Goal: Task Accomplishment & Management: Manage account settings

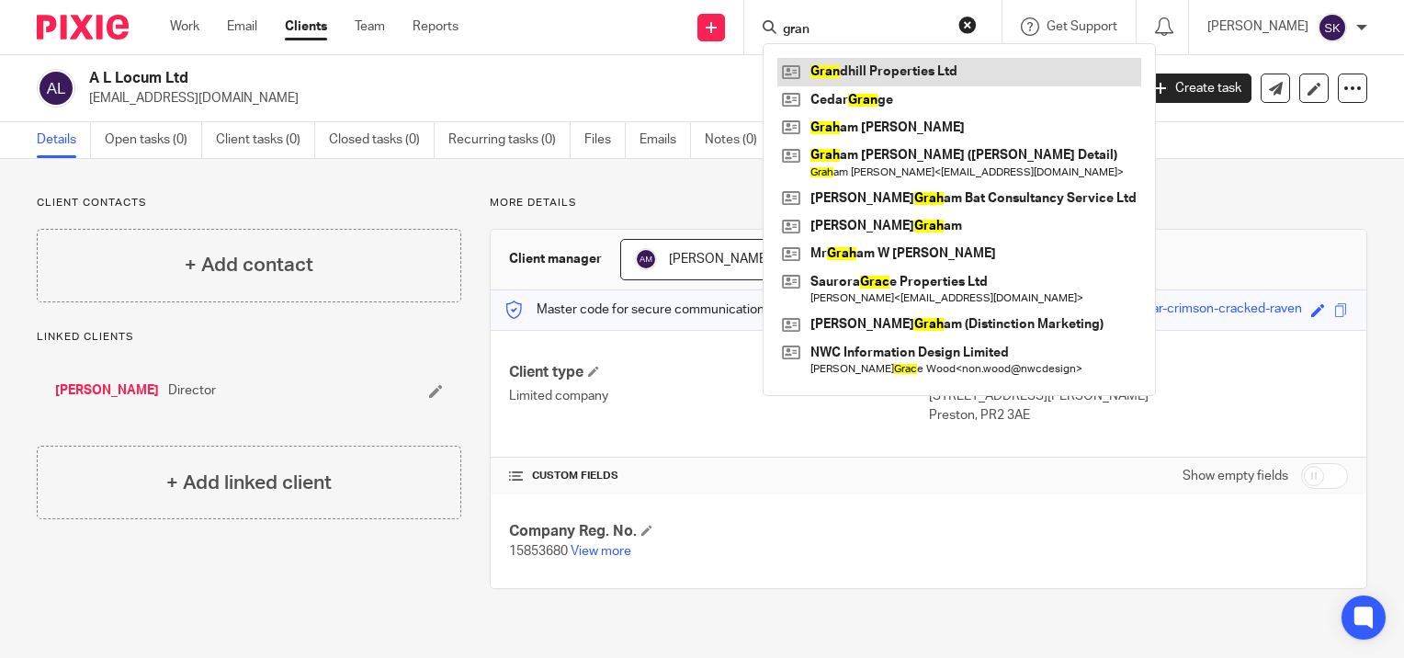
type input "gran"
click at [896, 67] on link at bounding box center [959, 72] width 364 height 28
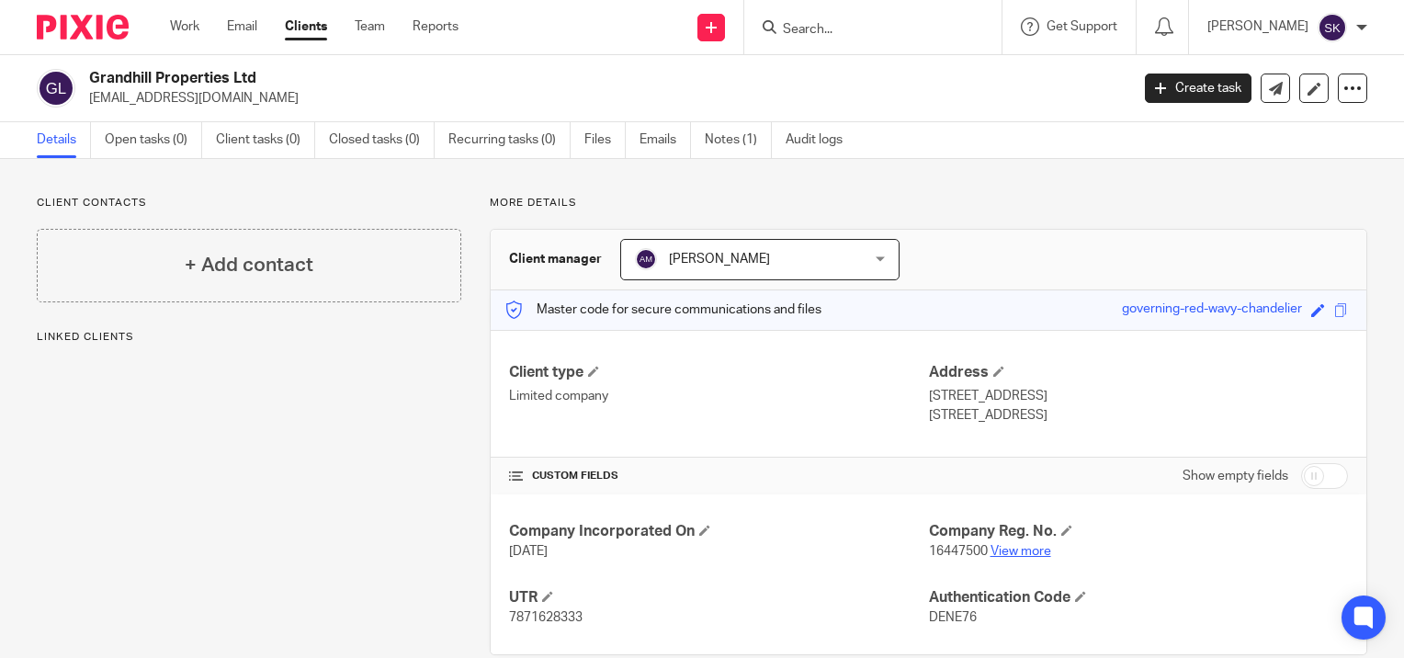
click at [1015, 551] on link "View more" at bounding box center [1020, 551] width 61 height 13
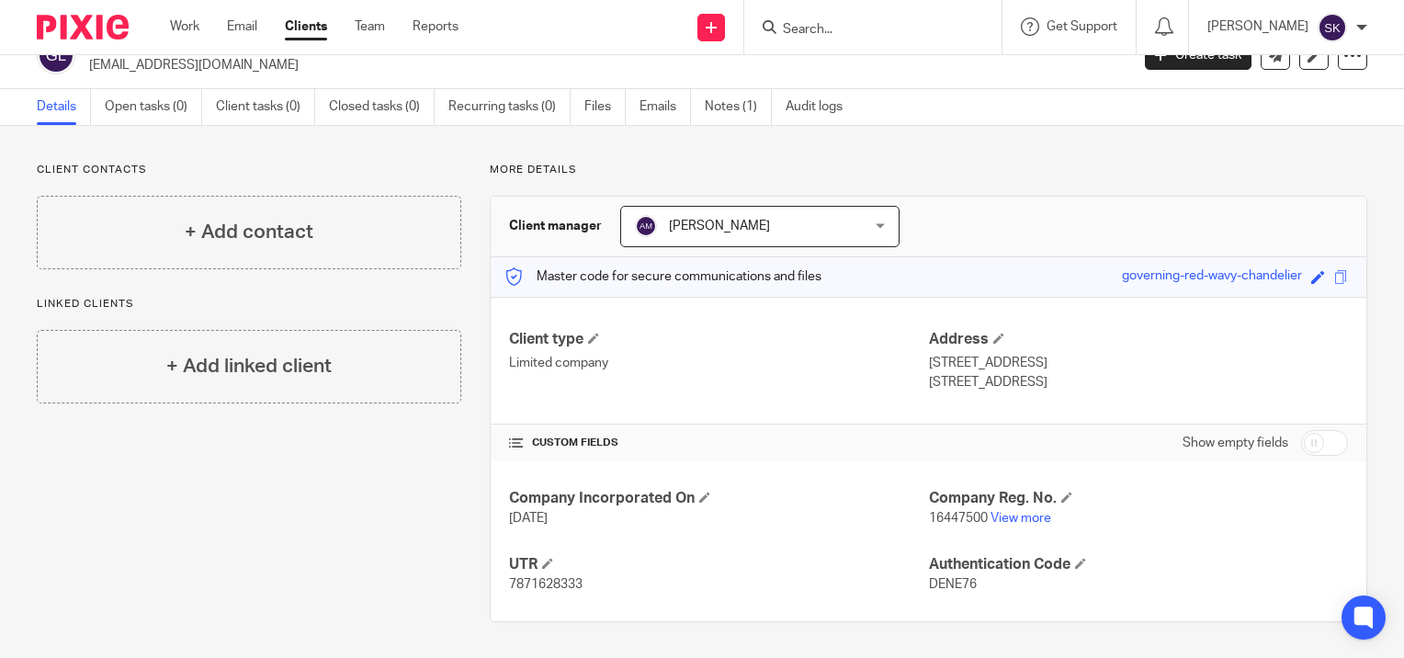
click at [578, 581] on span "7871628333" at bounding box center [546, 584] width 74 height 13
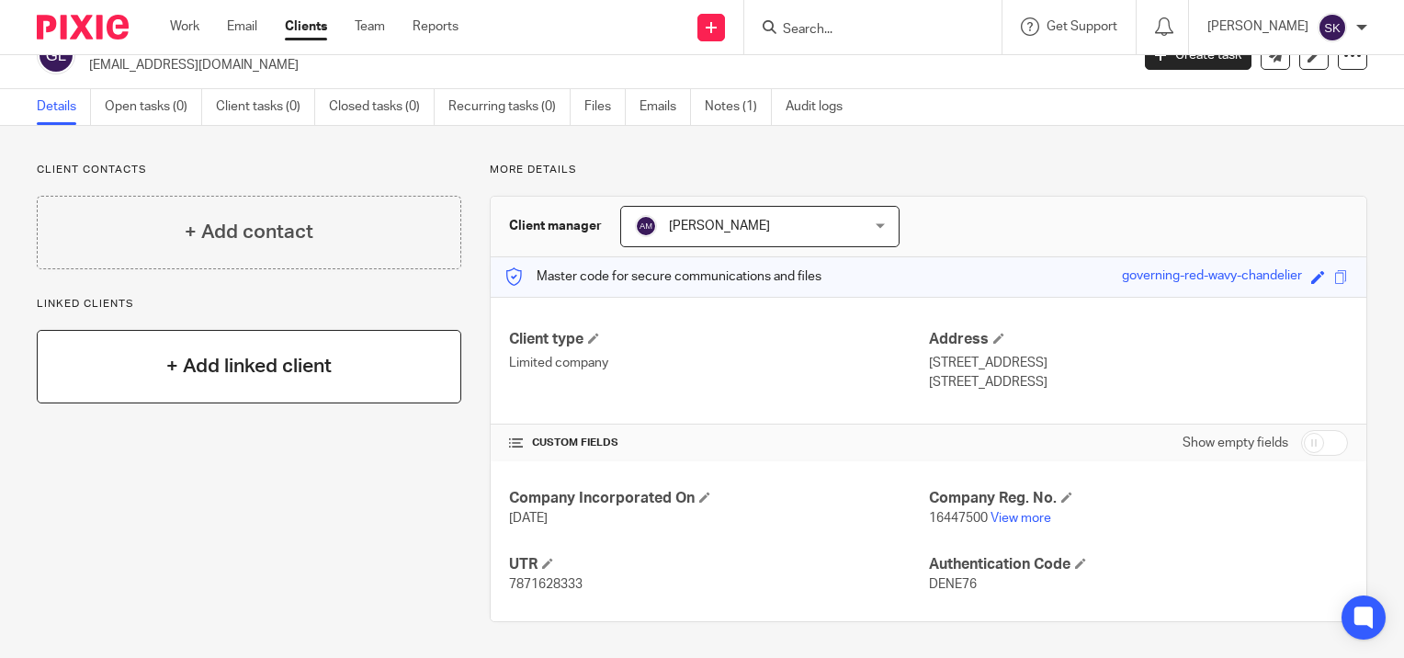
click at [268, 365] on h4 "+ Add linked client" at bounding box center [248, 366] width 165 height 28
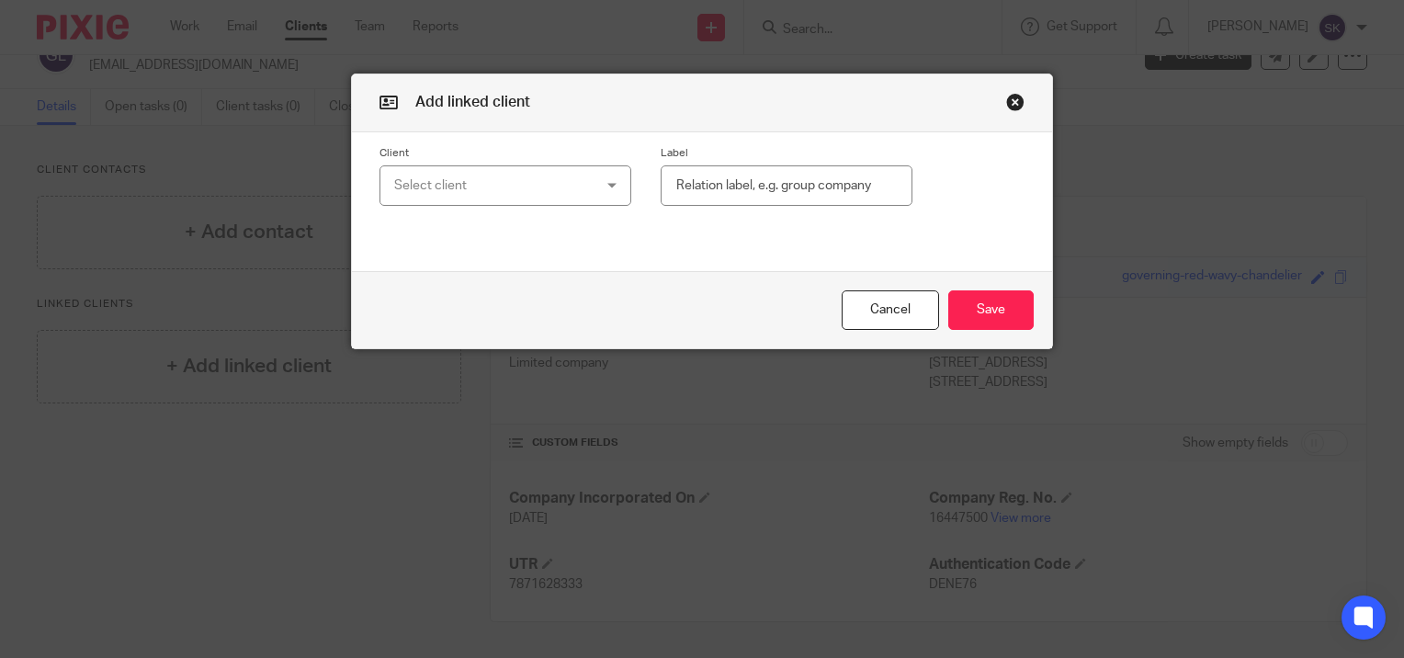
click at [441, 196] on div "Select client" at bounding box center [488, 185] width 189 height 39
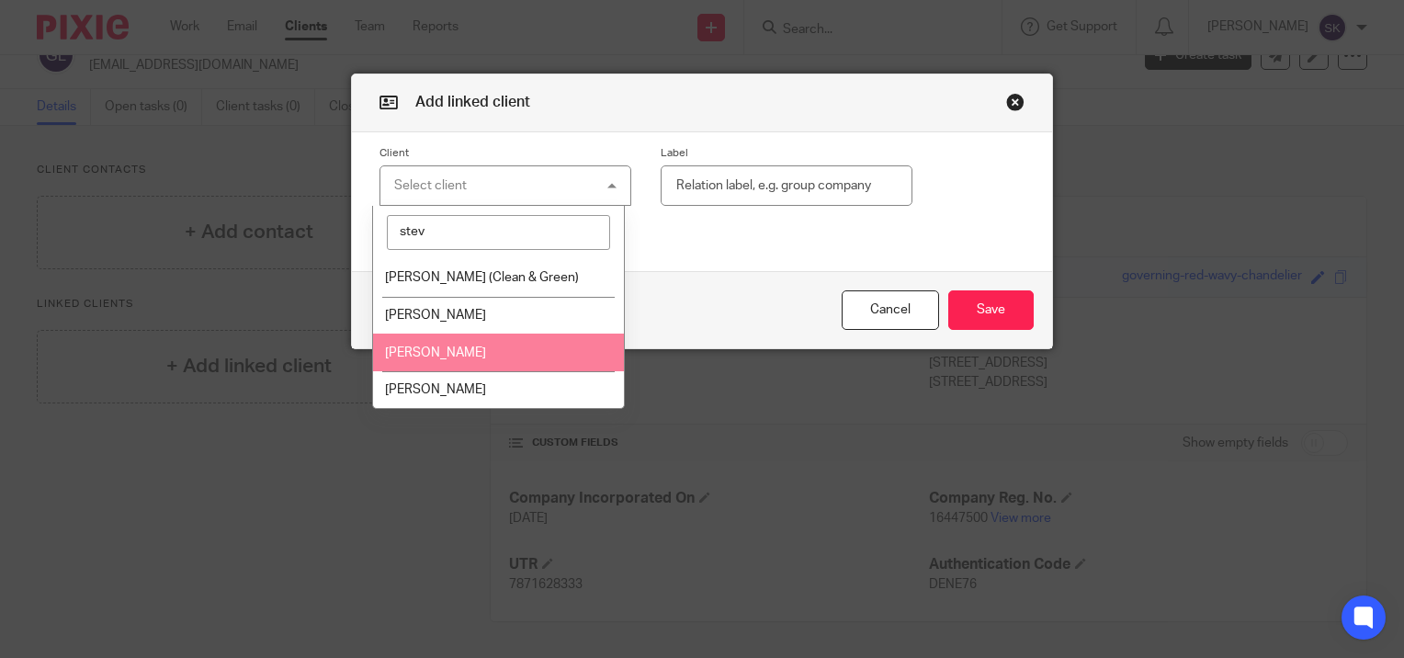
type input "stev"
click at [463, 345] on li "Steven Tyson" at bounding box center [498, 353] width 250 height 38
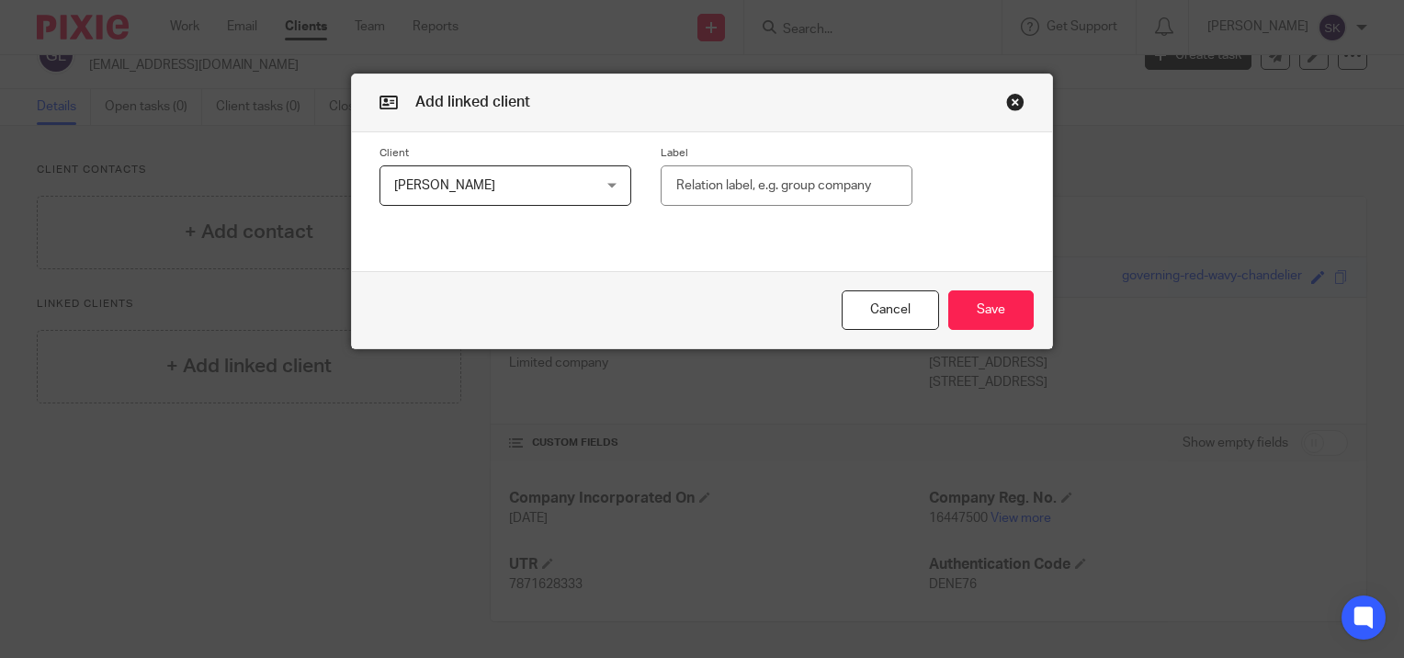
click at [757, 191] on input "text" at bounding box center [787, 185] width 252 height 41
type input "Director"
click at [977, 302] on button "Save" at bounding box center [990, 310] width 85 height 40
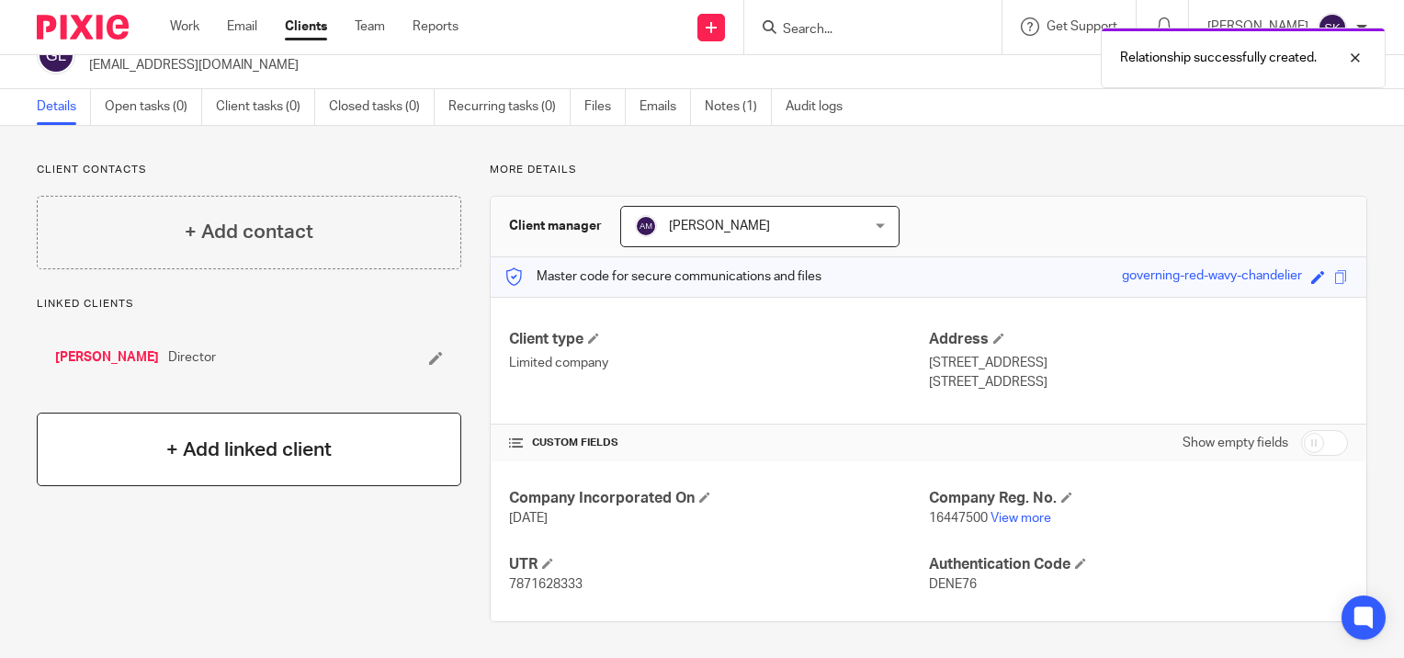
click at [246, 445] on h4 "+ Add linked client" at bounding box center [248, 450] width 165 height 28
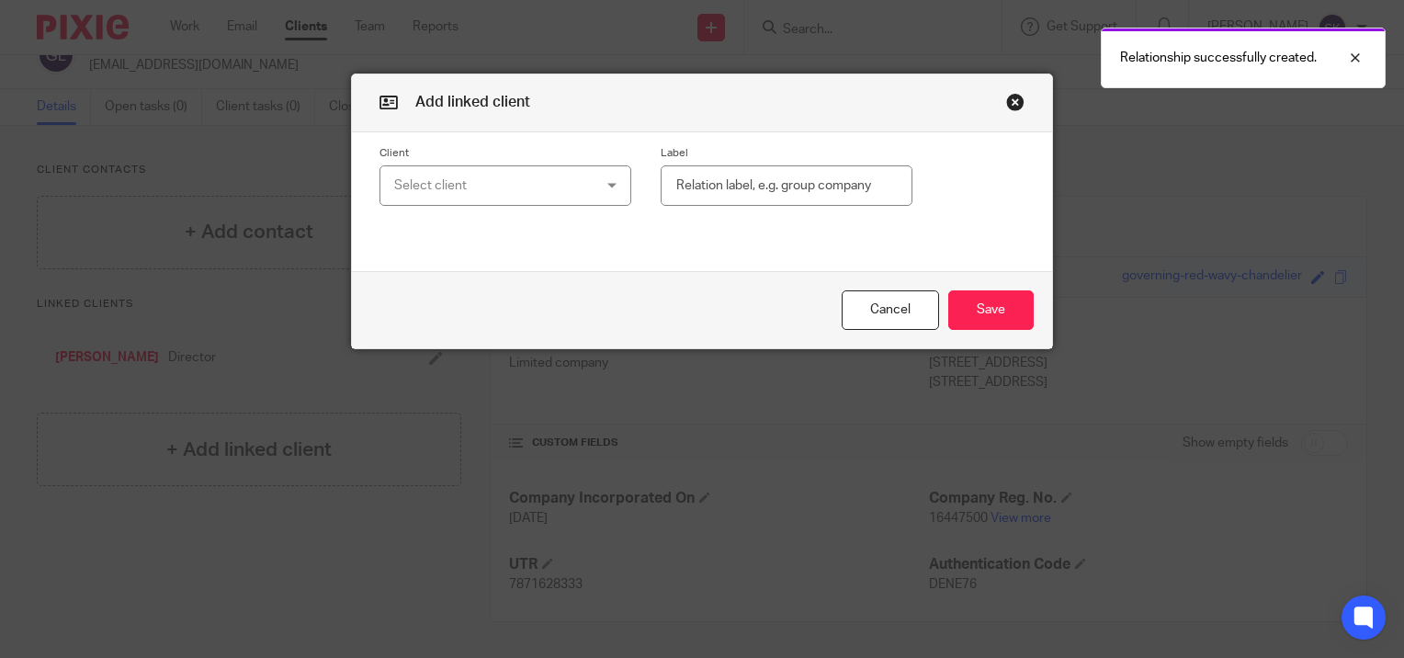
click at [454, 166] on div "Select client" at bounding box center [488, 185] width 189 height 39
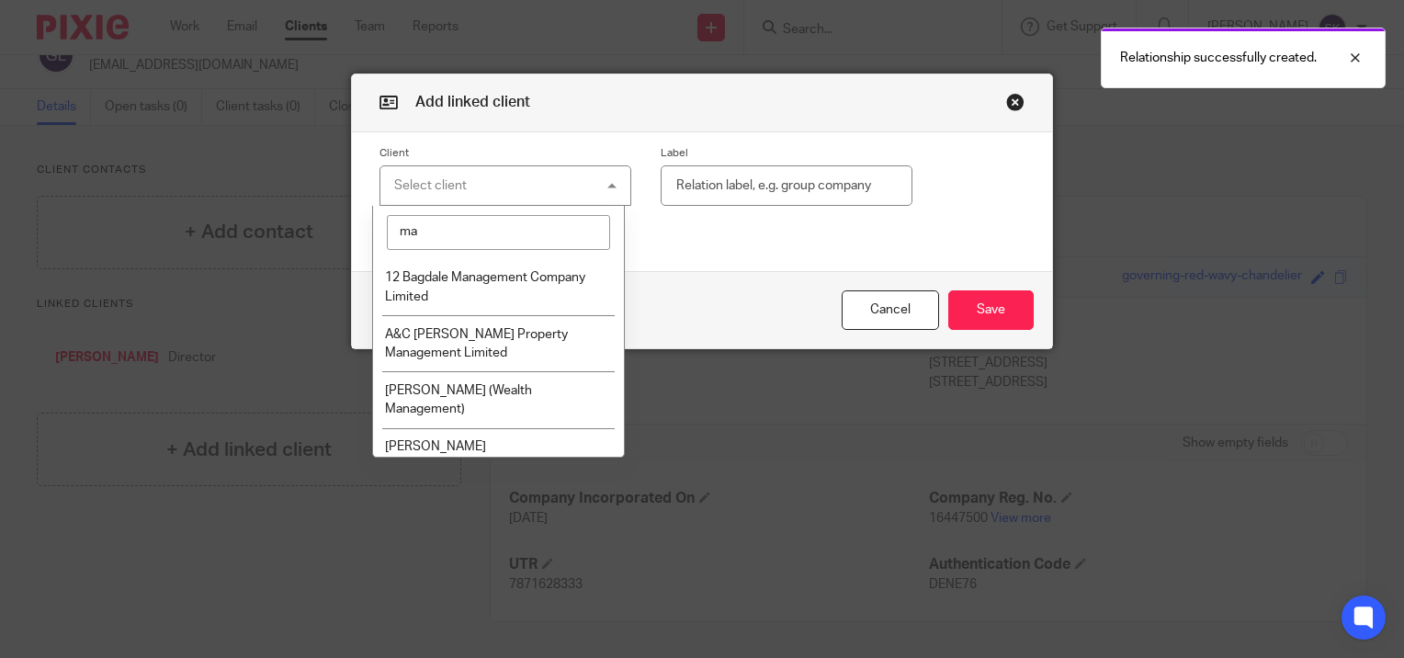
type input "m"
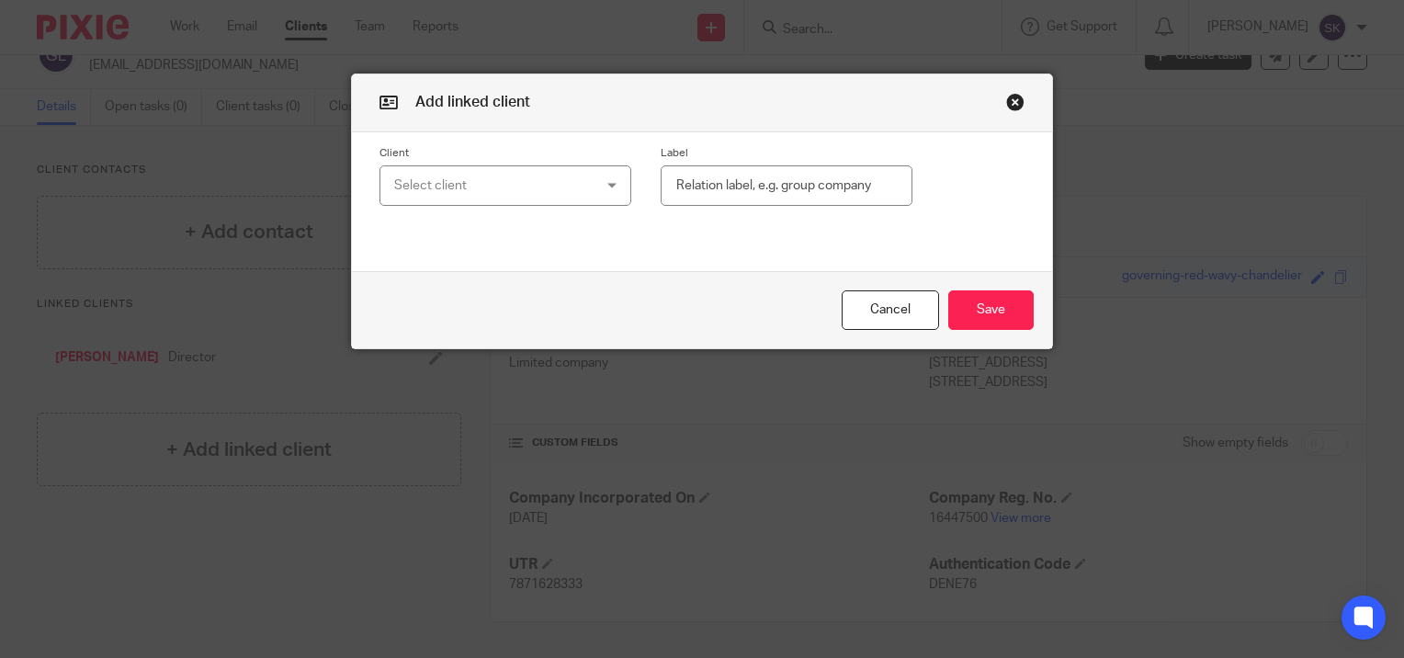
click at [1007, 94] on button "button" at bounding box center [1015, 102] width 18 height 18
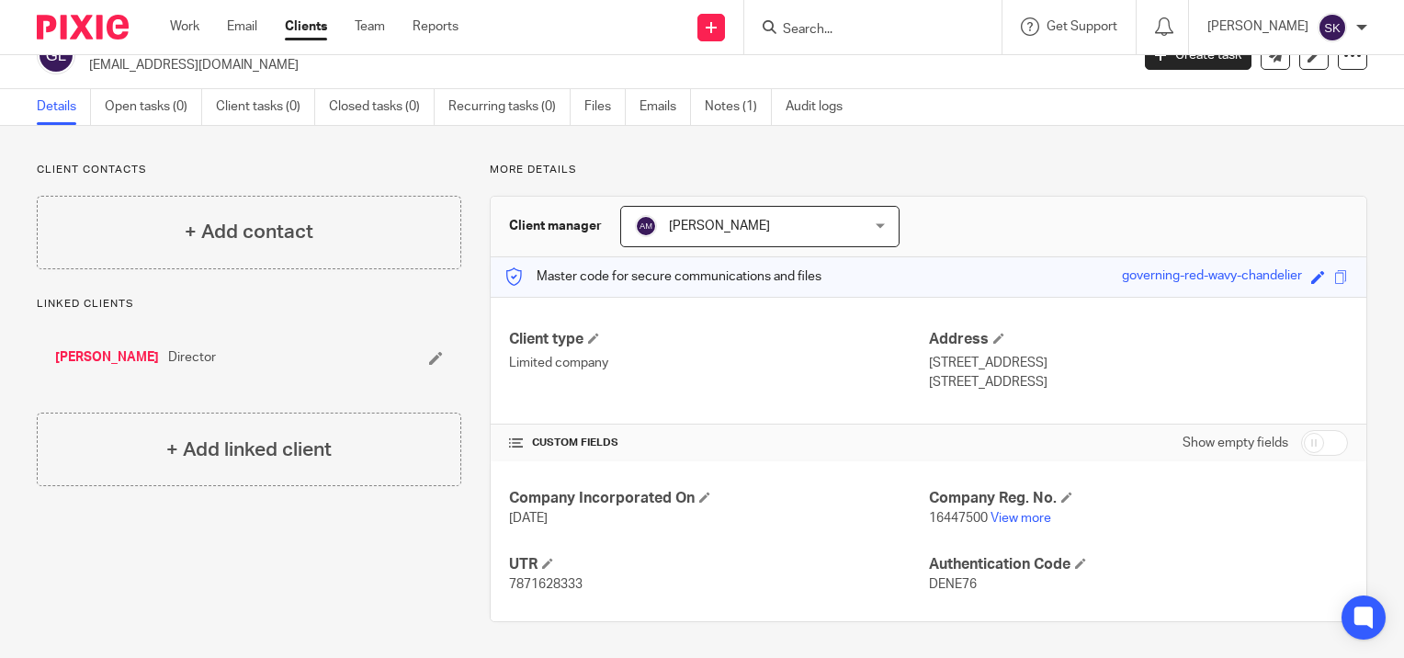
click at [92, 349] on link "[PERSON_NAME]" at bounding box center [107, 357] width 104 height 18
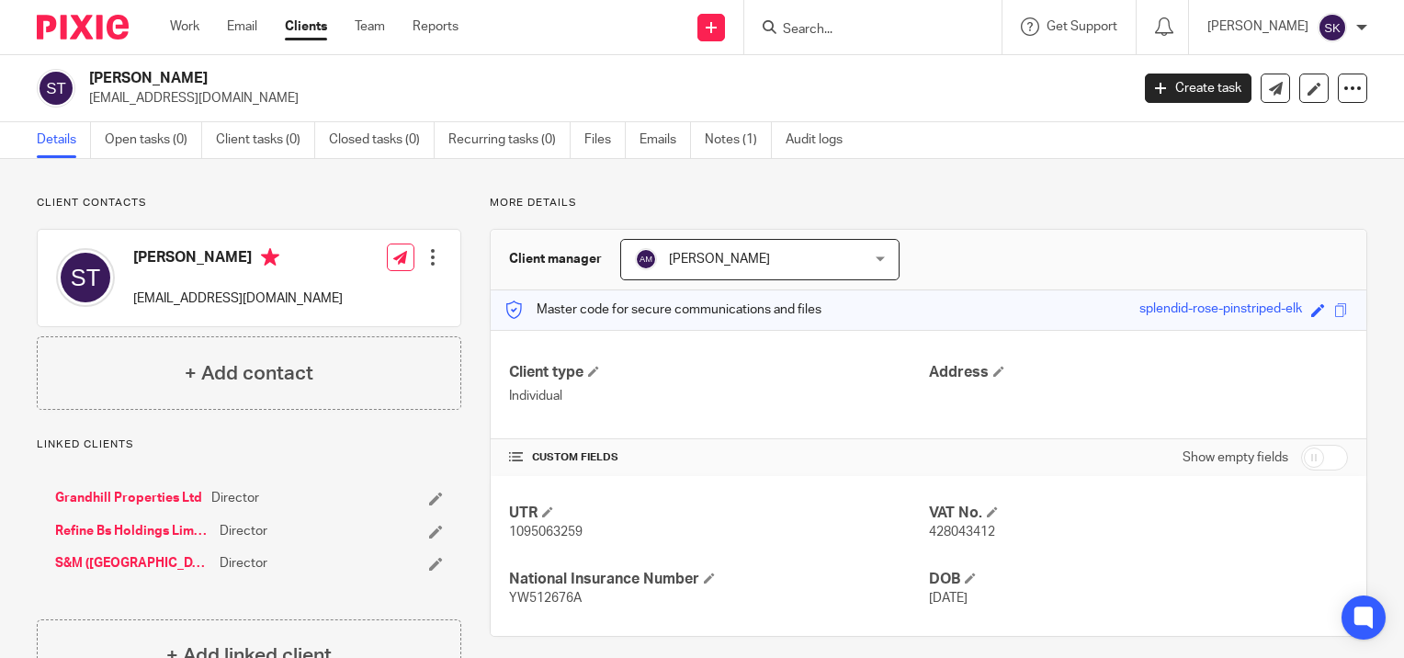
click at [561, 594] on span "YW512676A" at bounding box center [545, 598] width 73 height 13
copy span "YW512676A"
click at [717, 136] on link "Notes (1)" at bounding box center [738, 140] width 67 height 36
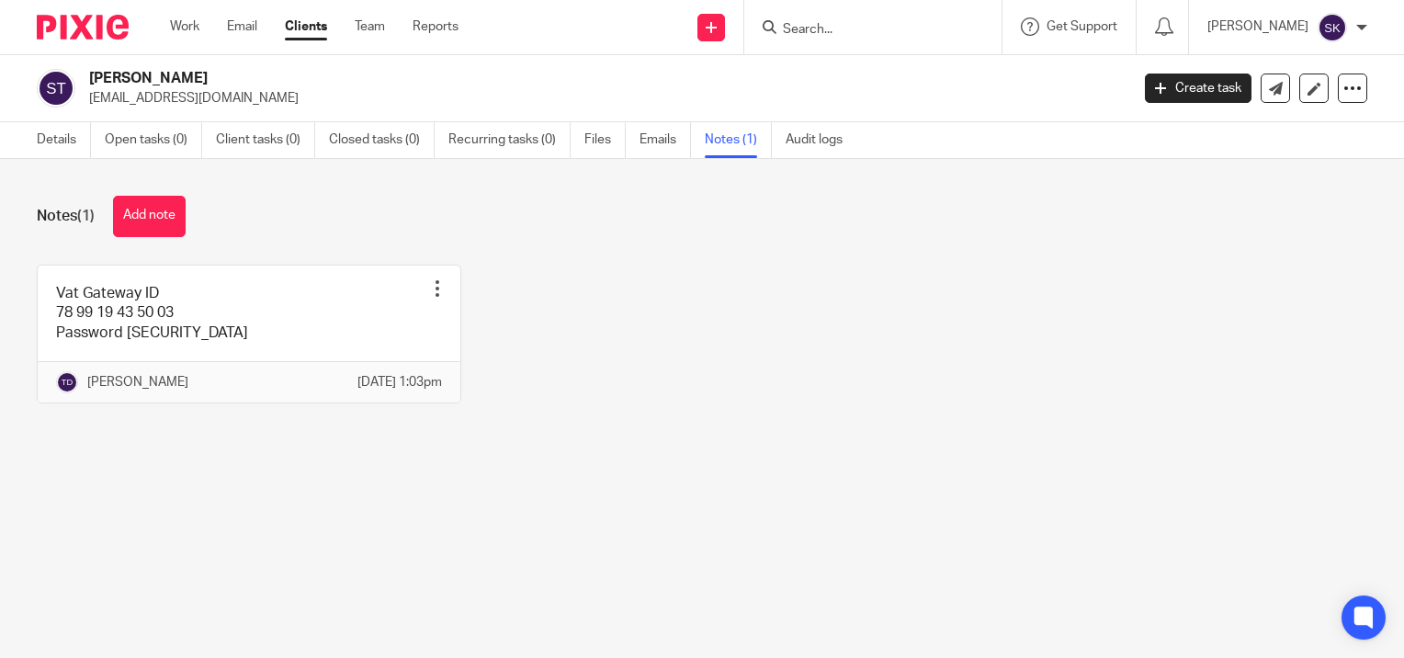
click at [815, 26] on input "Search" at bounding box center [863, 30] width 165 height 17
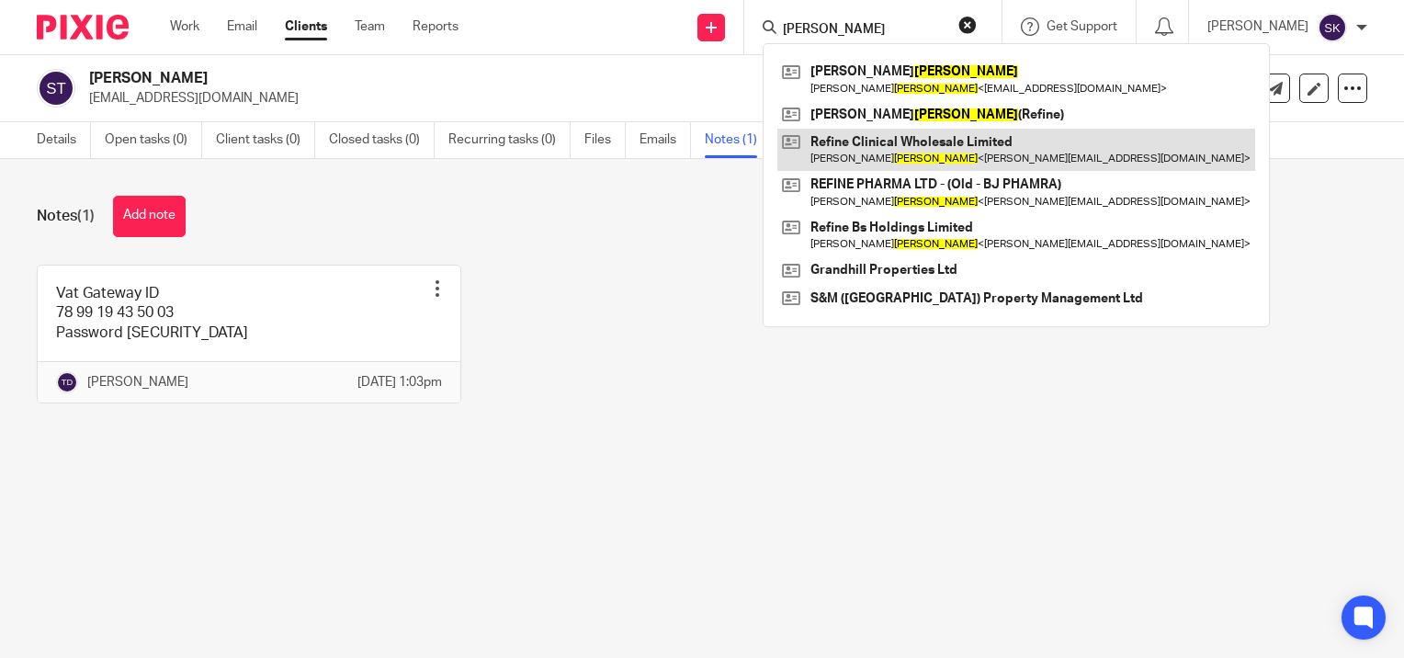
type input "tyson"
click at [905, 164] on link at bounding box center [1016, 150] width 478 height 42
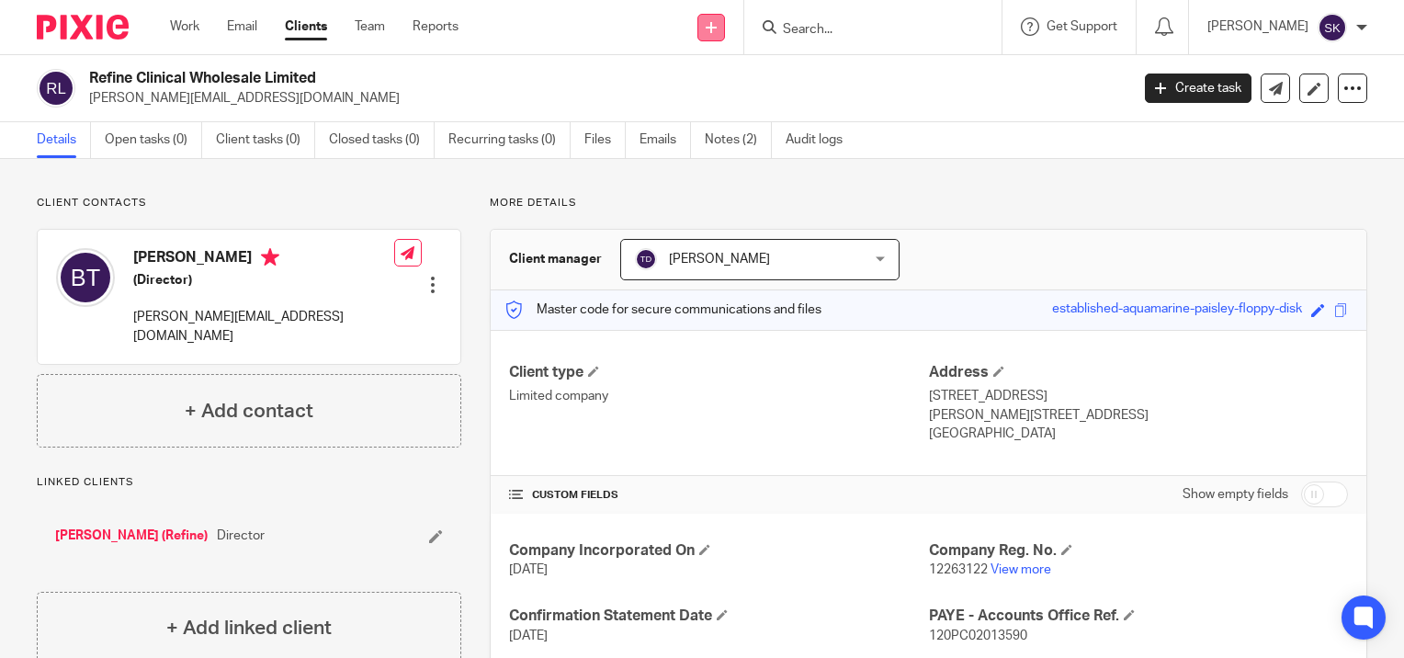
click at [718, 34] on link at bounding box center [711, 28] width 28 height 28
click at [722, 140] on link "Add client" at bounding box center [717, 140] width 113 height 27
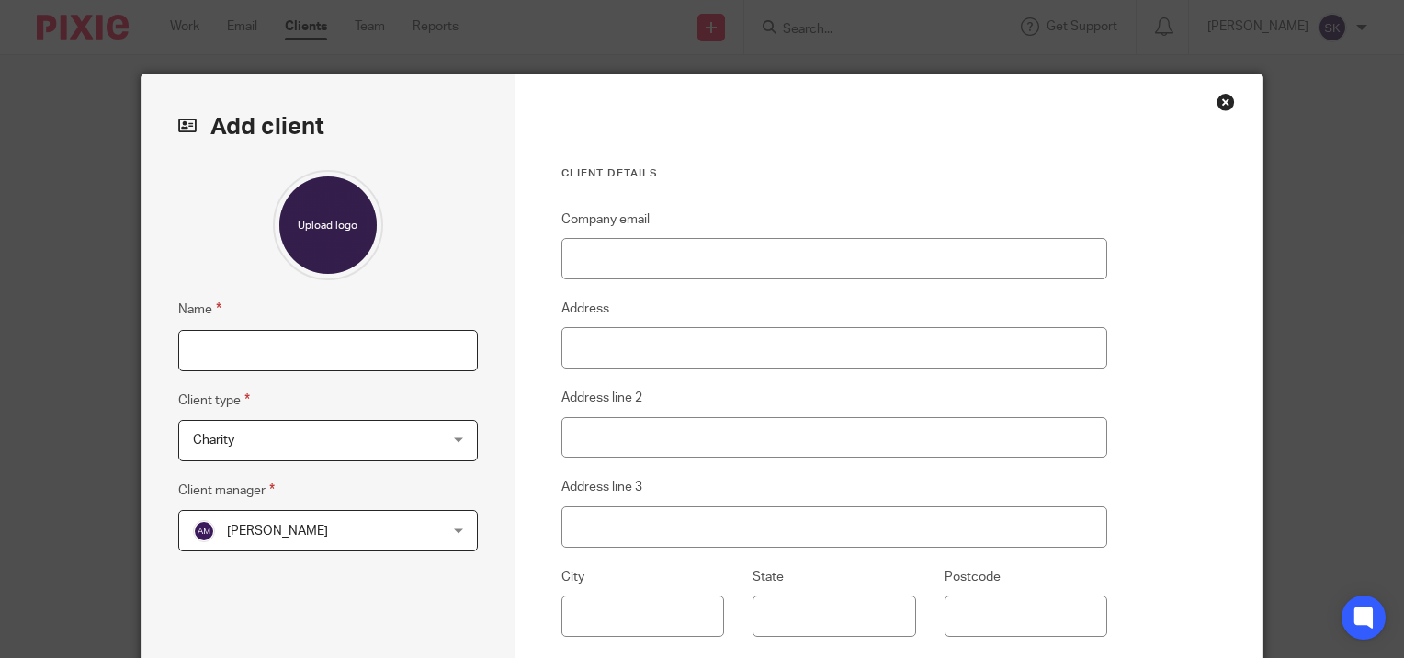
click at [238, 345] on input "Name" at bounding box center [328, 350] width 300 height 41
type input "[PERSON_NAME]"
click at [257, 434] on span "Charity" at bounding box center [306, 440] width 227 height 39
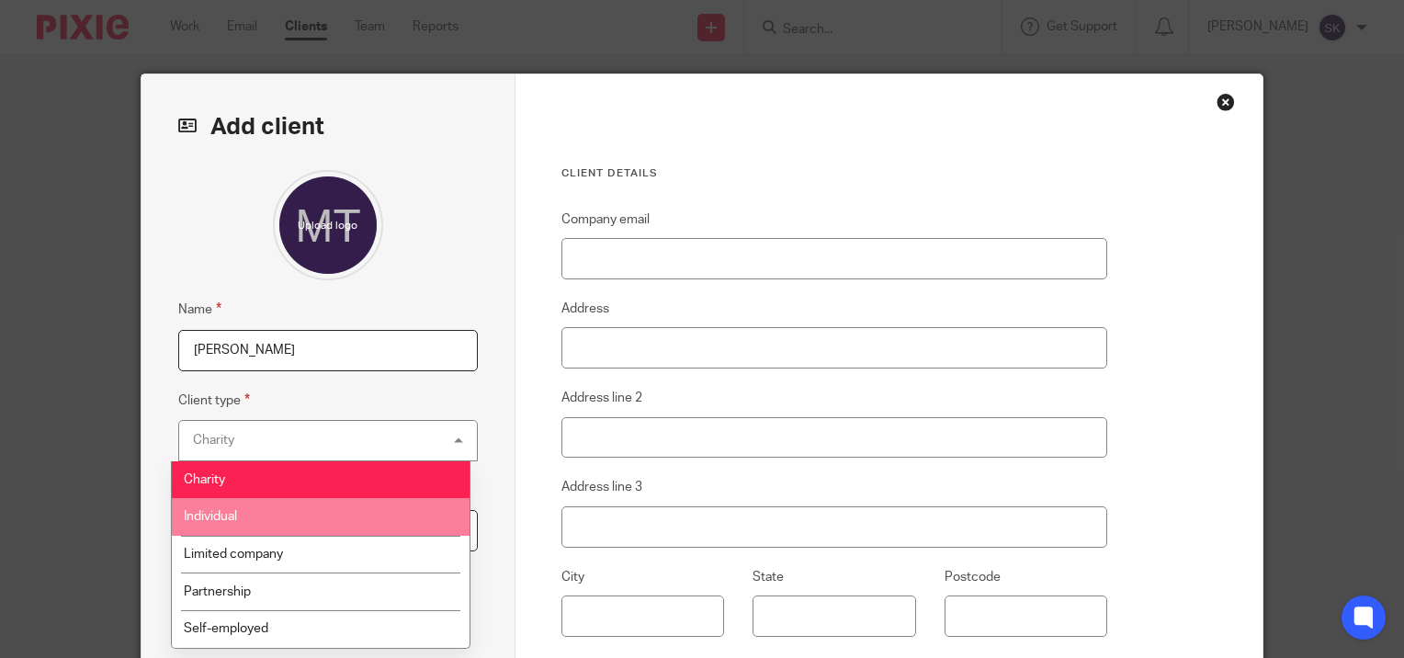
click at [249, 511] on li "Individual" at bounding box center [321, 517] width 298 height 38
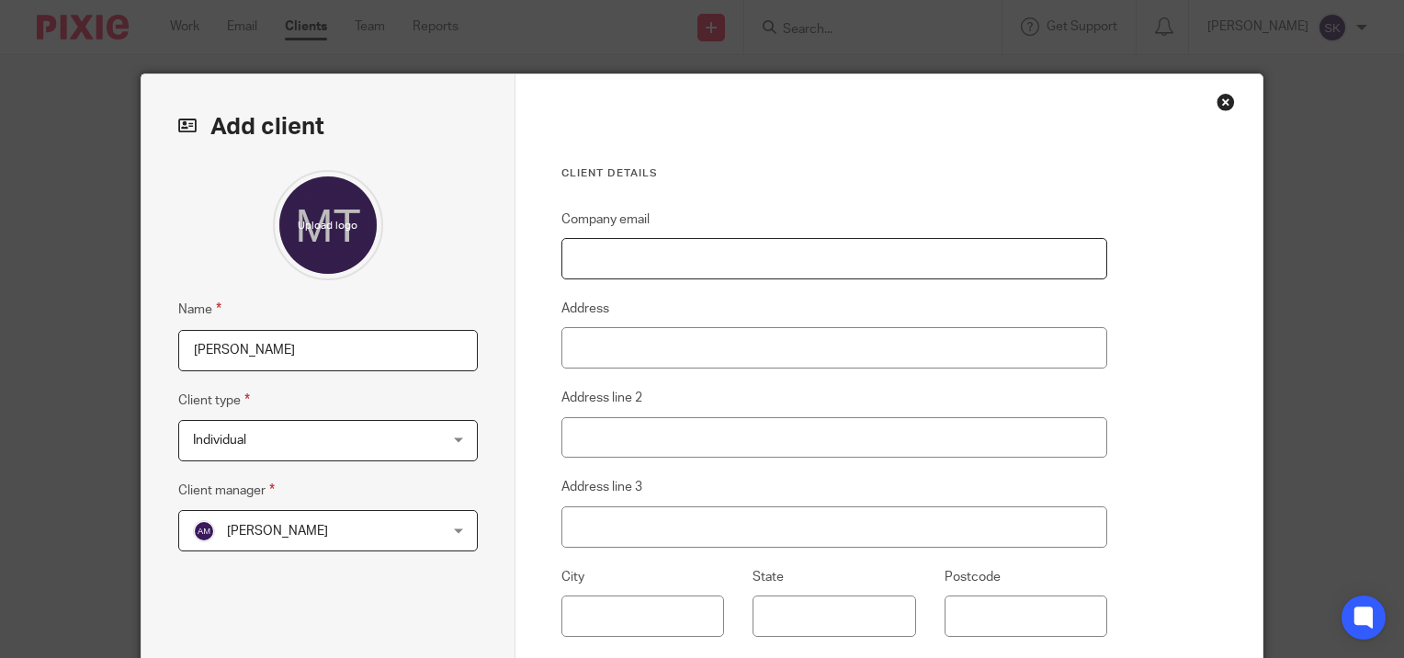
click at [652, 255] on input "Company email" at bounding box center [834, 258] width 547 height 41
click at [561, 348] on input "Address" at bounding box center [834, 347] width 547 height 41
click at [1131, 483] on div "Client details Company email Address Address line 2 Address line 3 City State P…" at bounding box center [889, 474] width 748 height 800
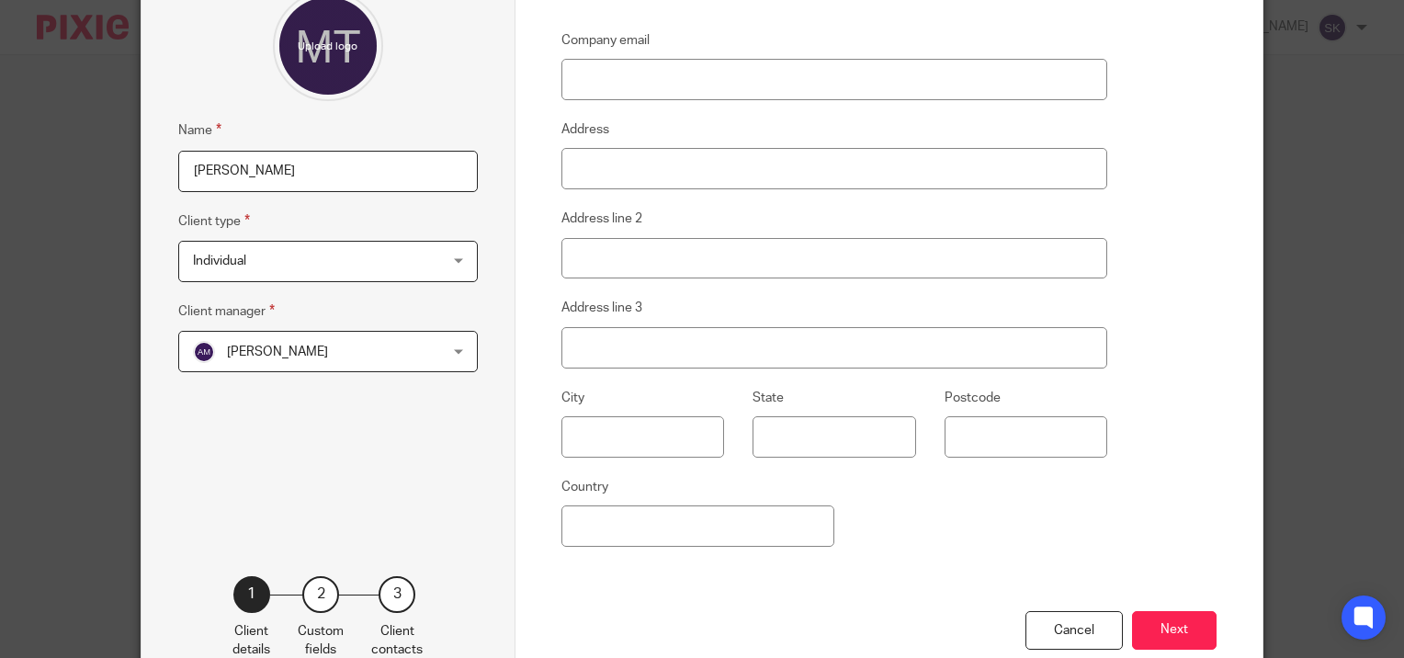
scroll to position [180, 0]
click at [1154, 619] on button "Next" at bounding box center [1174, 630] width 85 height 40
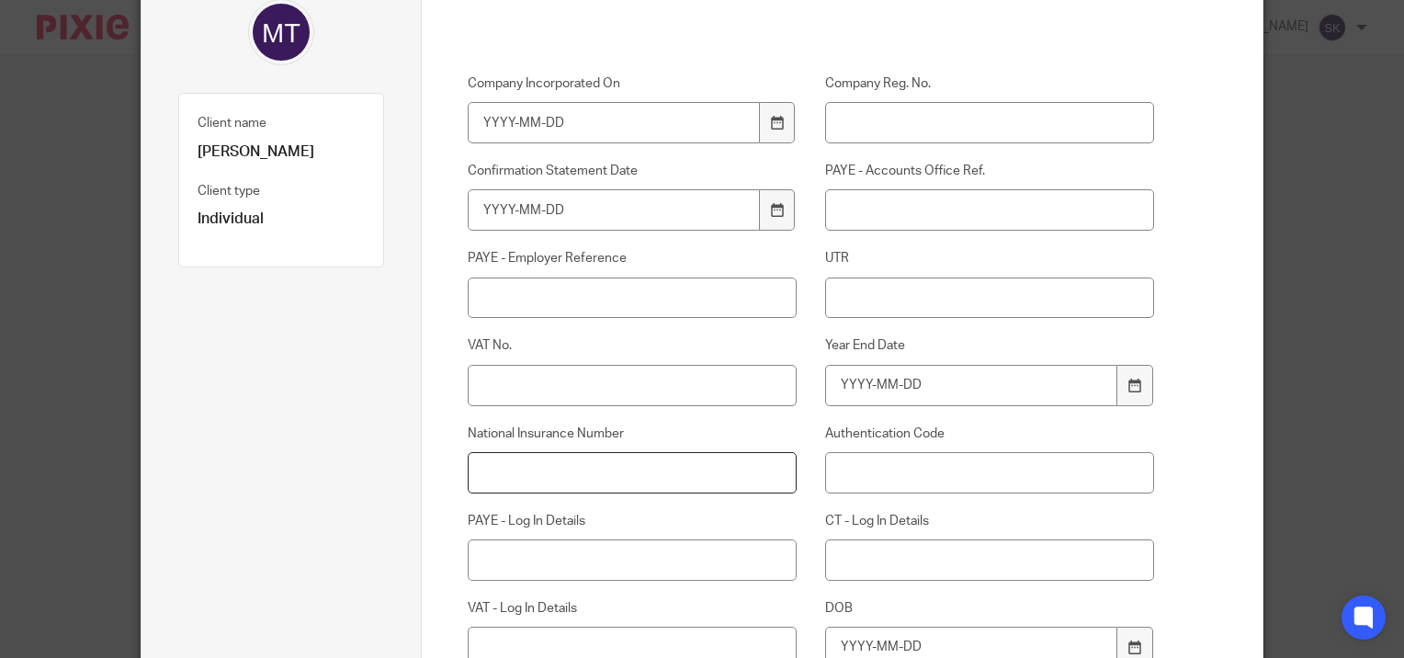
click at [551, 470] on input "National Insurance Number" at bounding box center [632, 472] width 329 height 41
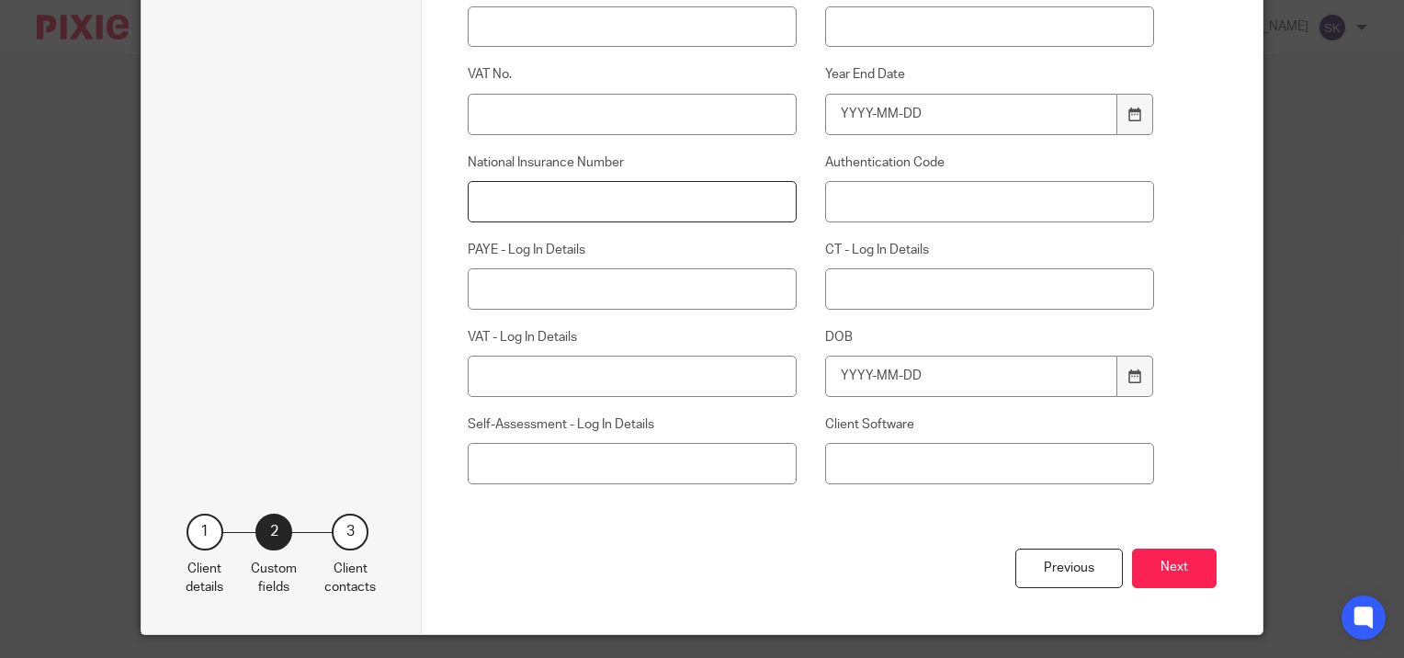
scroll to position [29, 0]
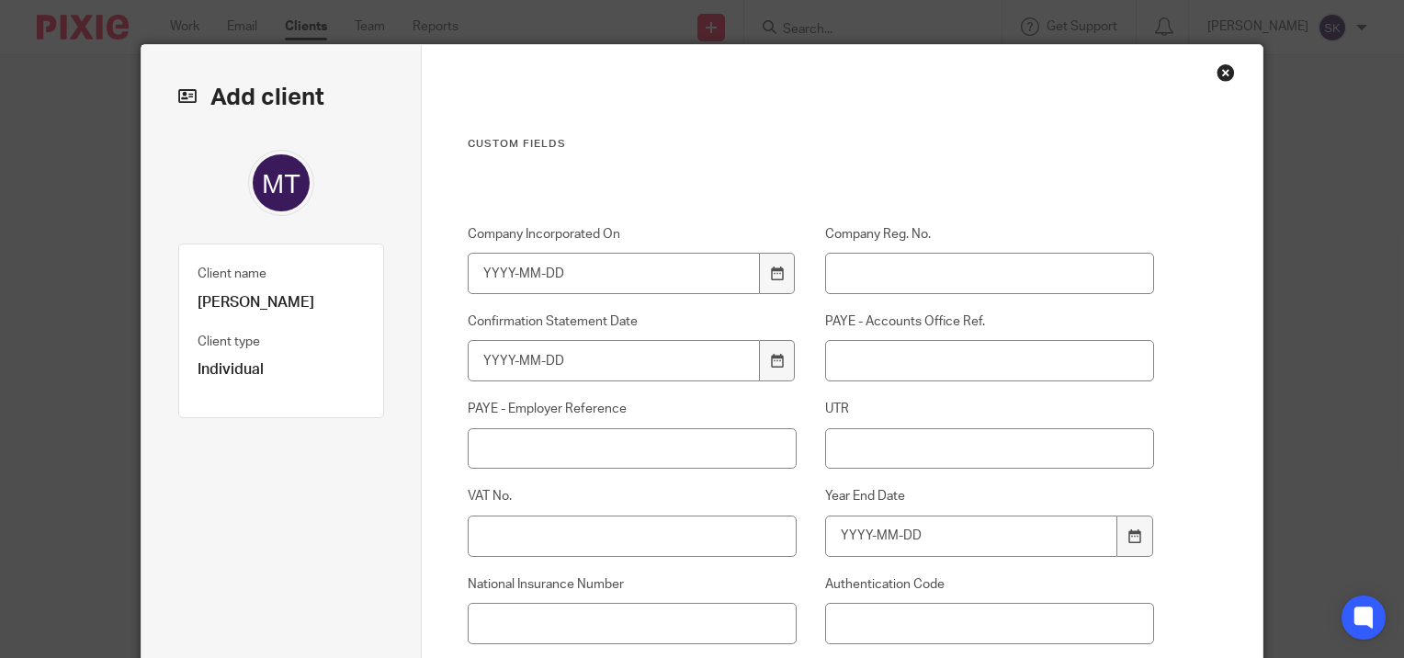
click at [1217, 70] on div "Close this dialog window" at bounding box center [1226, 72] width 18 height 18
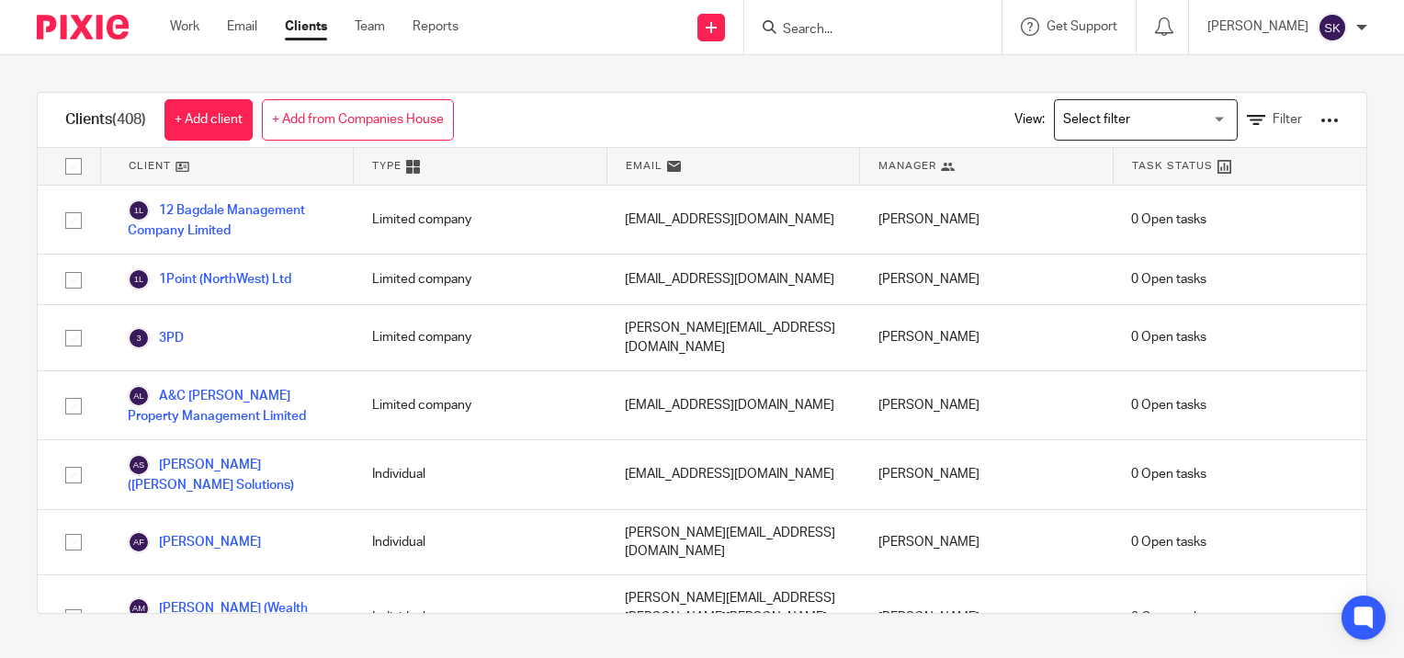
click at [875, 40] on div at bounding box center [872, 27] width 257 height 54
click at [859, 32] on input "Search" at bounding box center [863, 30] width 165 height 17
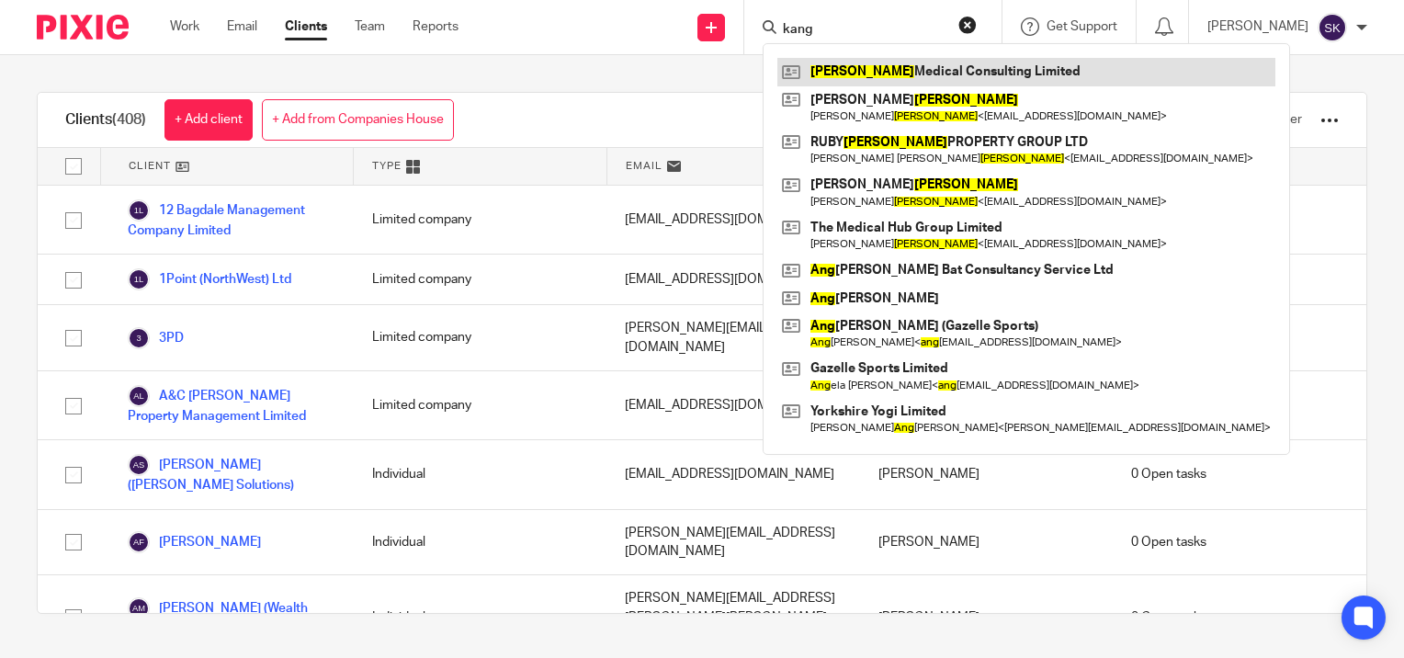
type input "kang"
click at [872, 70] on link at bounding box center [1026, 72] width 498 height 28
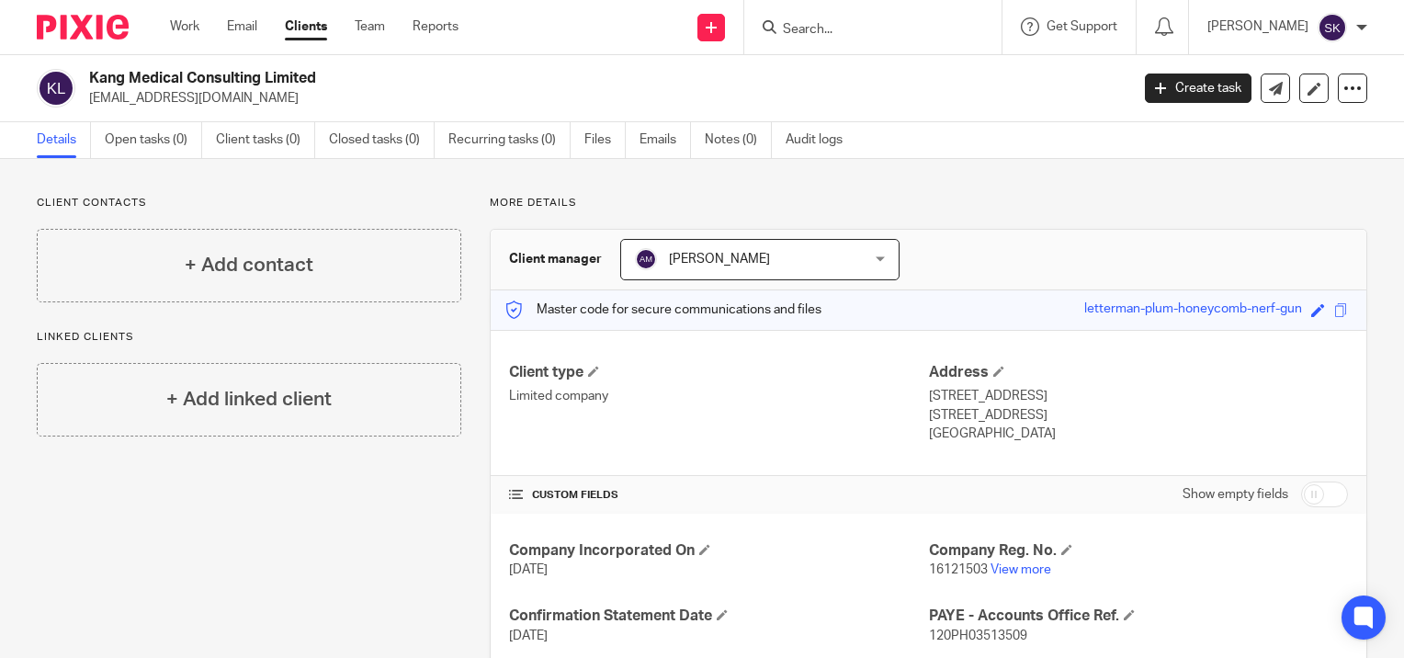
scroll to position [118, 0]
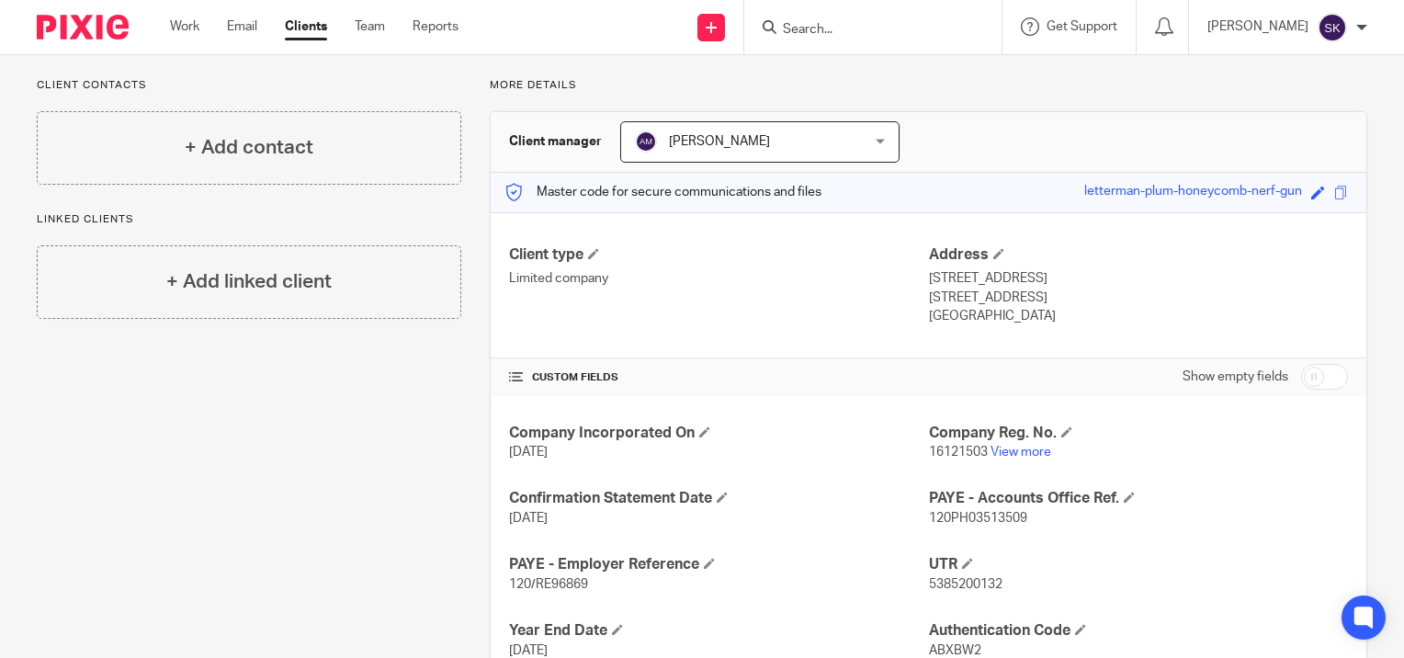
click at [937, 581] on span "5385200132" at bounding box center [966, 584] width 74 height 13
copy span "5385200132"
click at [741, 446] on p "5 Dec 2024" at bounding box center [718, 452] width 419 height 18
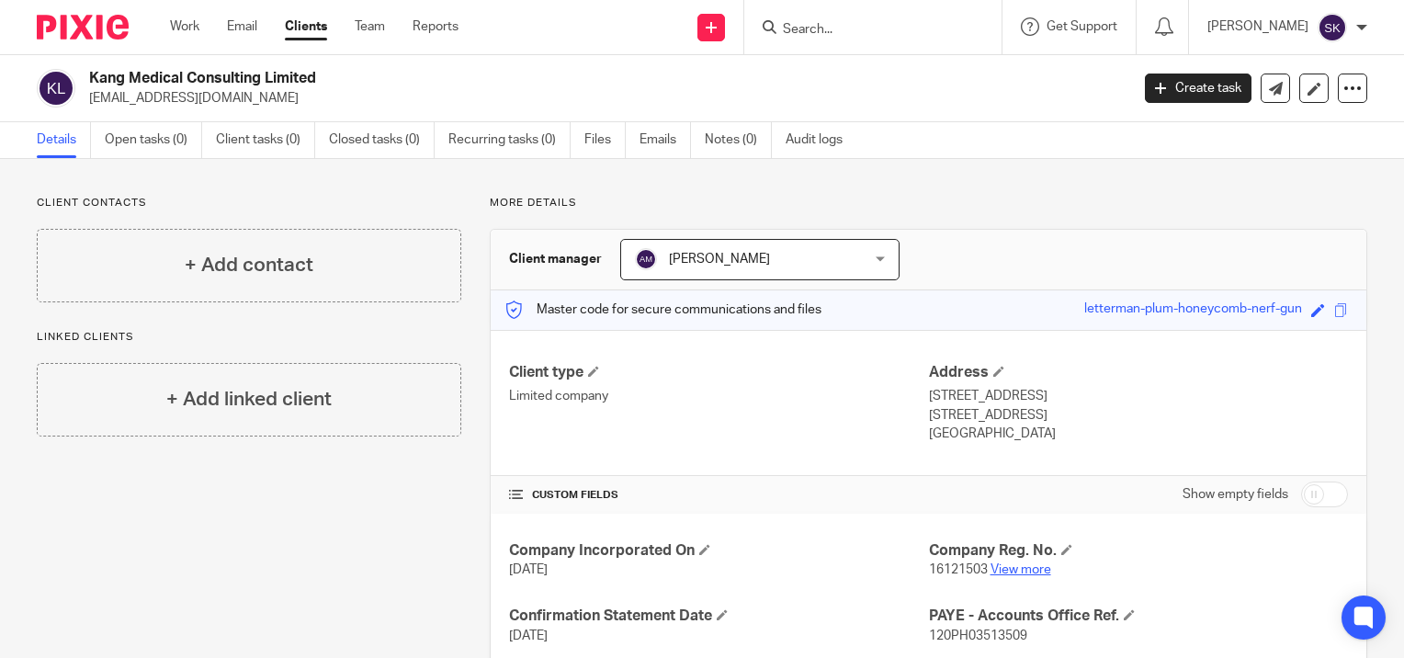
click at [990, 572] on link "View more" at bounding box center [1020, 569] width 61 height 13
click at [1021, 563] on link "View more" at bounding box center [1020, 569] width 61 height 13
click at [239, 380] on div "+ Add linked client" at bounding box center [249, 400] width 424 height 74
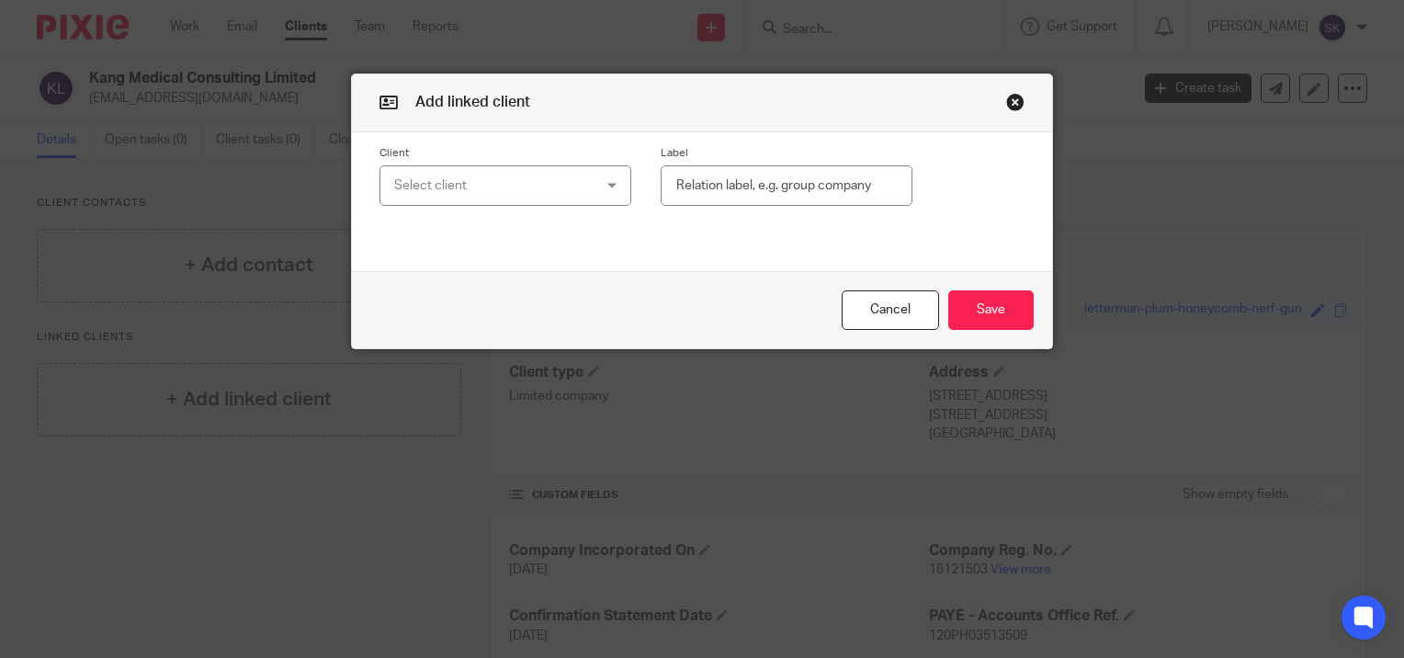
click at [424, 179] on div "Select client" at bounding box center [488, 185] width 189 height 39
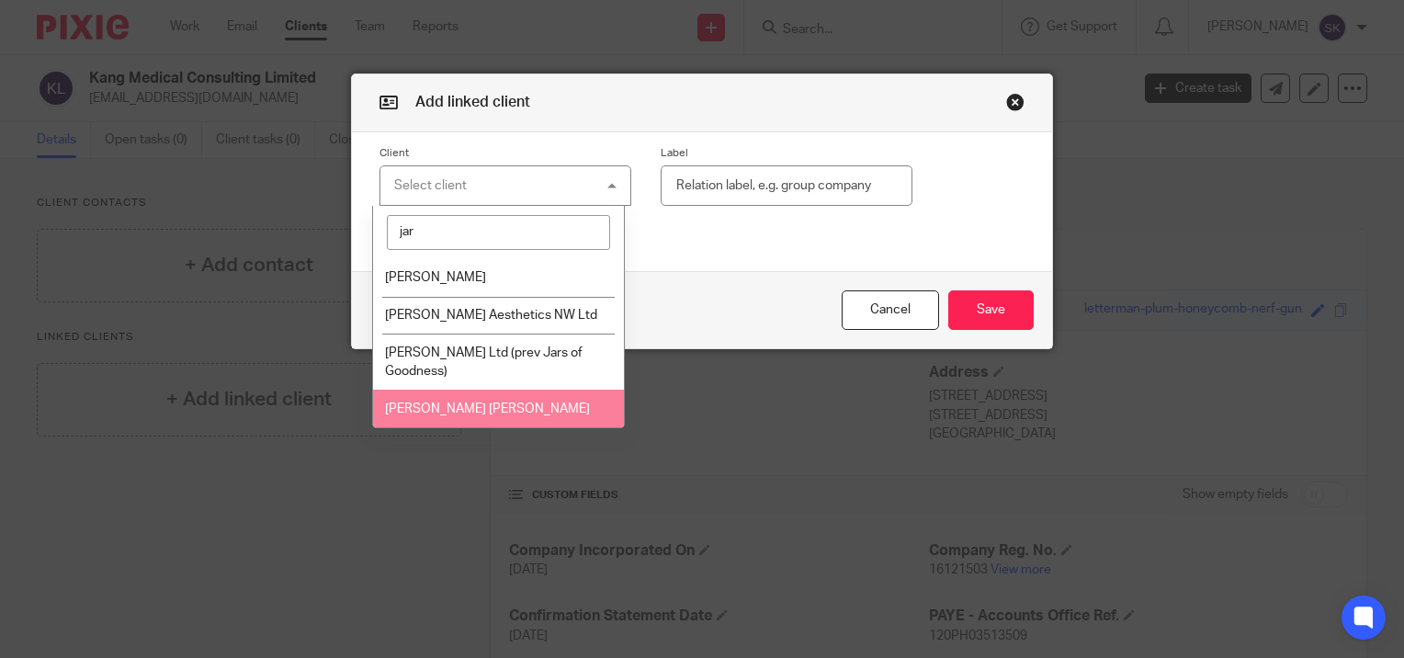
type input "jar"
click at [466, 400] on li "[PERSON_NAME] [PERSON_NAME]" at bounding box center [498, 409] width 250 height 38
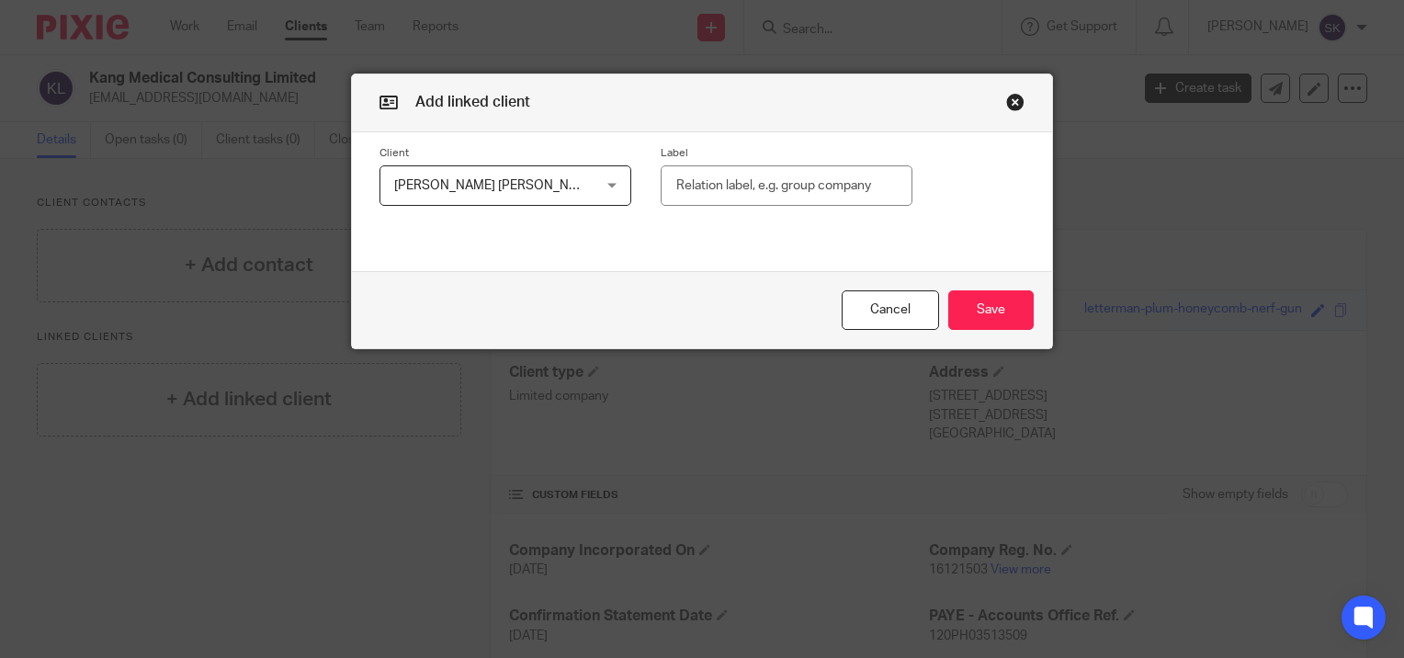
click at [738, 184] on input "text" at bounding box center [787, 185] width 252 height 41
type input "Director"
click at [989, 300] on button "Save" at bounding box center [990, 310] width 85 height 40
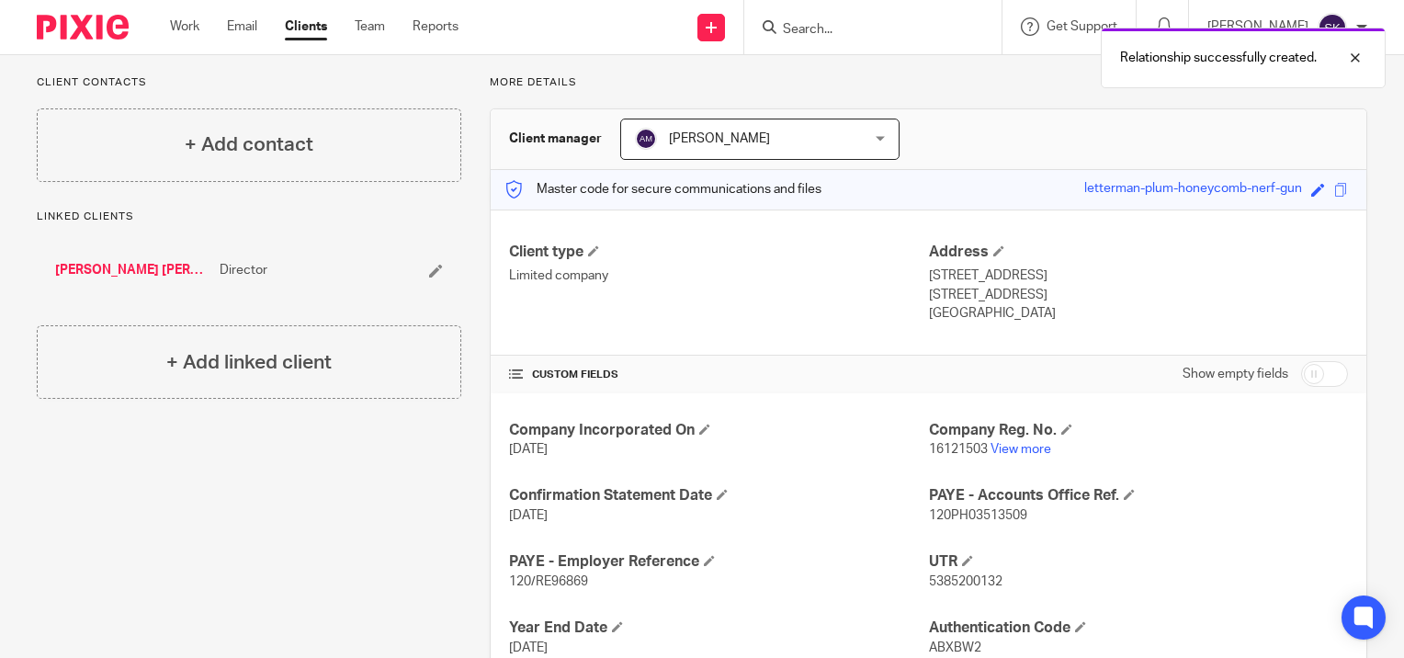
scroll to position [121, 0]
click at [945, 579] on span "5385200132" at bounding box center [966, 580] width 74 height 13
drag, startPoint x: 945, startPoint y: 579, endPoint x: 779, endPoint y: 569, distance: 166.6
click at [779, 569] on h4 "PAYE - Employer Reference" at bounding box center [718, 560] width 419 height 19
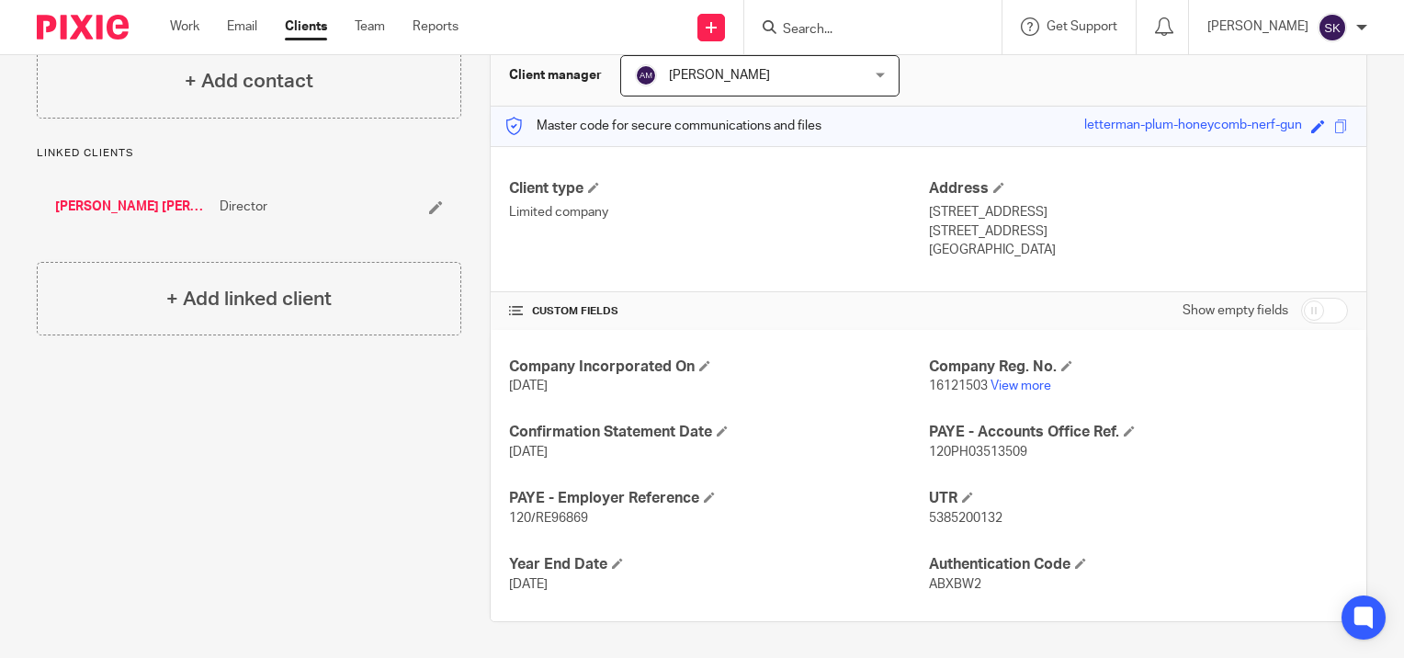
scroll to position [128, 0]
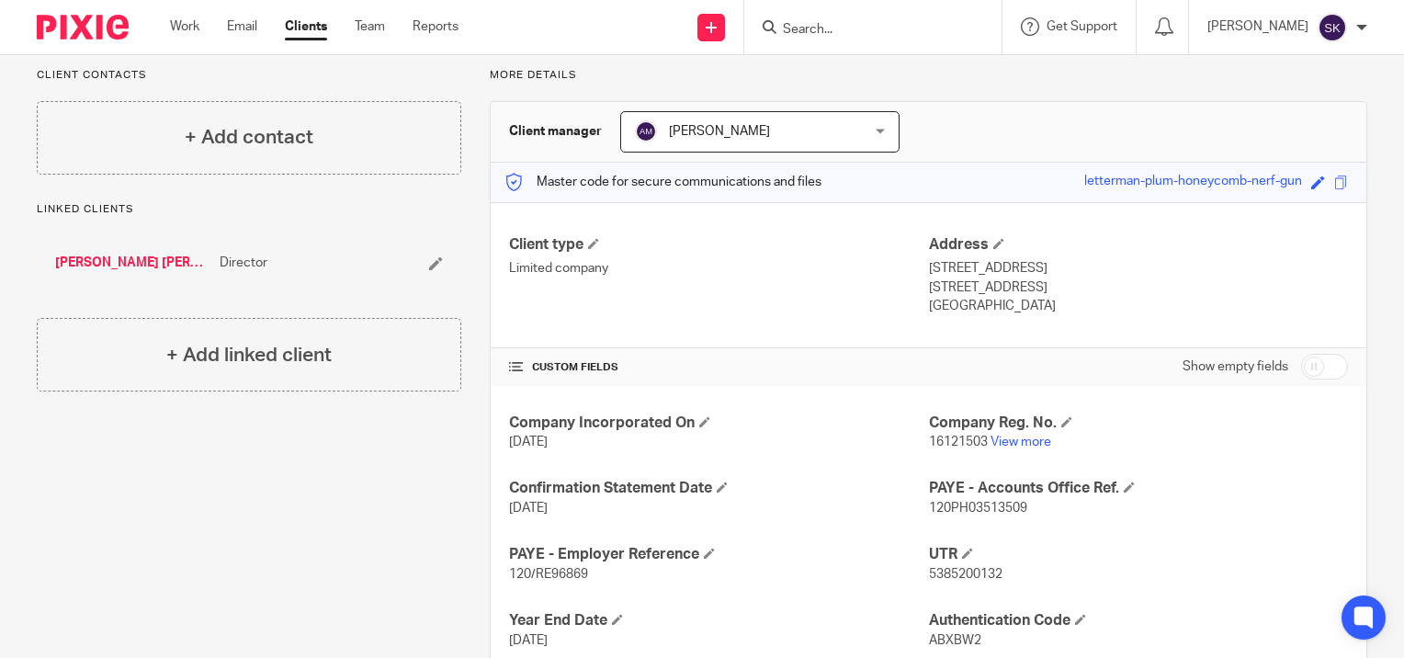
click at [160, 265] on link "Jarnail Singh Kang" at bounding box center [132, 263] width 155 height 18
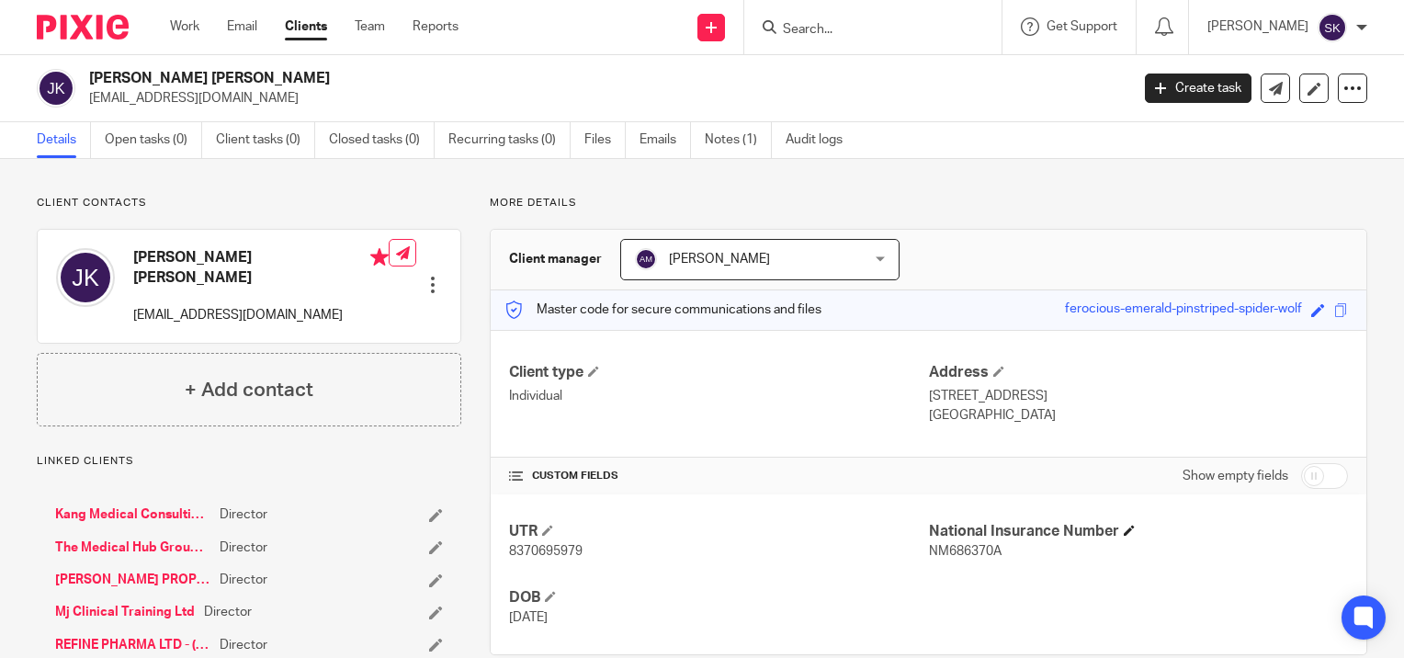
scroll to position [62, 0]
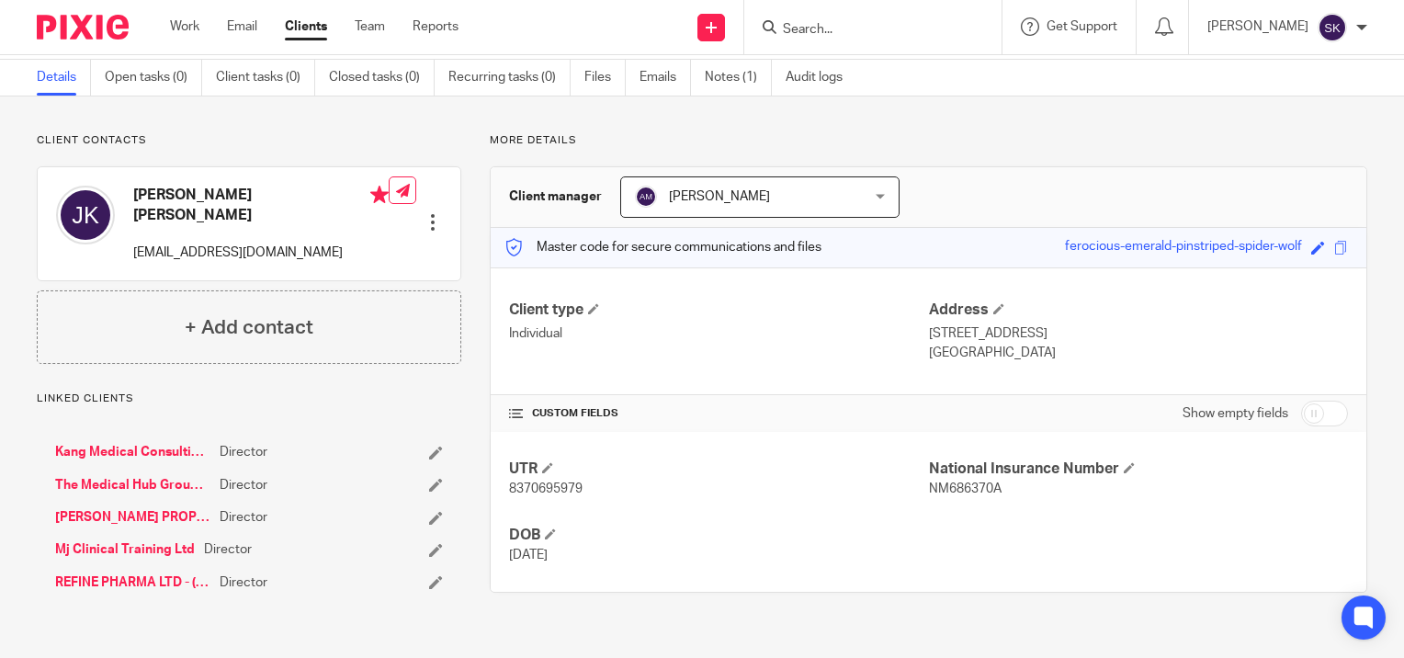
click at [953, 485] on span "NM686370A" at bounding box center [965, 488] width 73 height 13
copy span "NM686370A"
click at [849, 29] on input "Search" at bounding box center [863, 30] width 165 height 17
type input "ky"
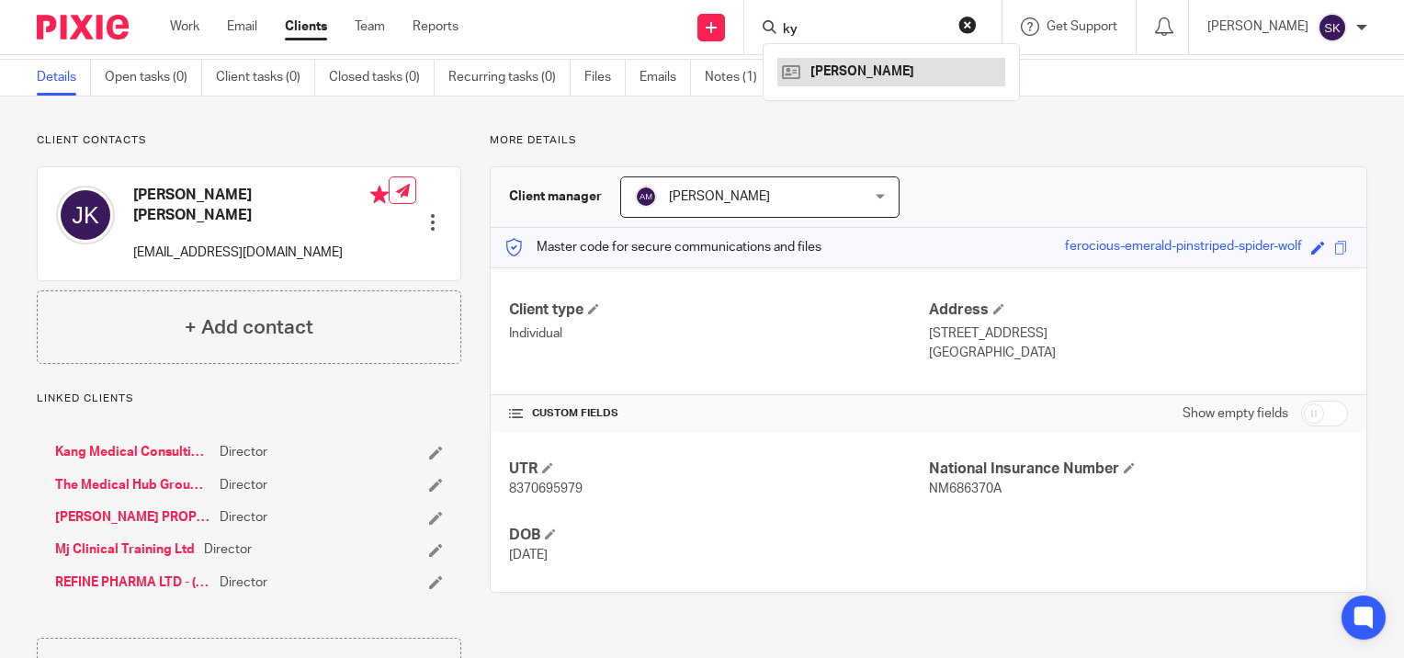
click at [862, 66] on link at bounding box center [891, 72] width 228 height 28
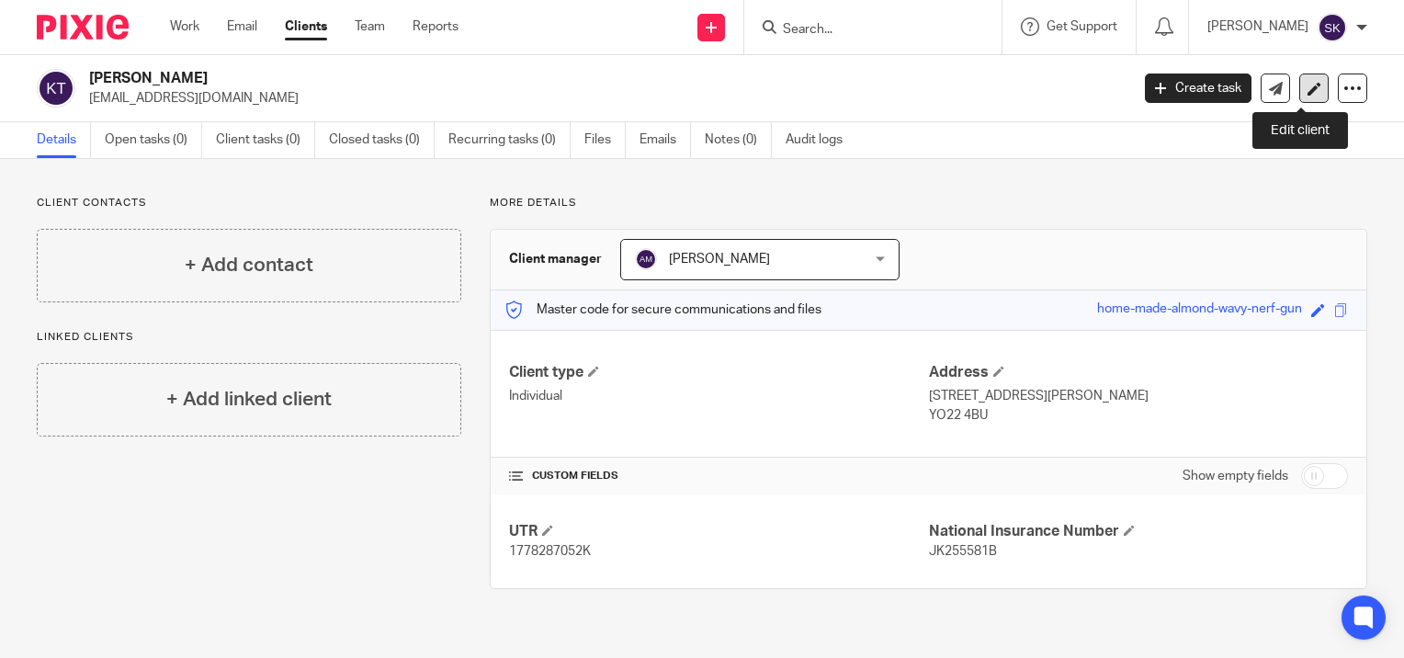
click at [1299, 102] on link at bounding box center [1313, 88] width 29 height 29
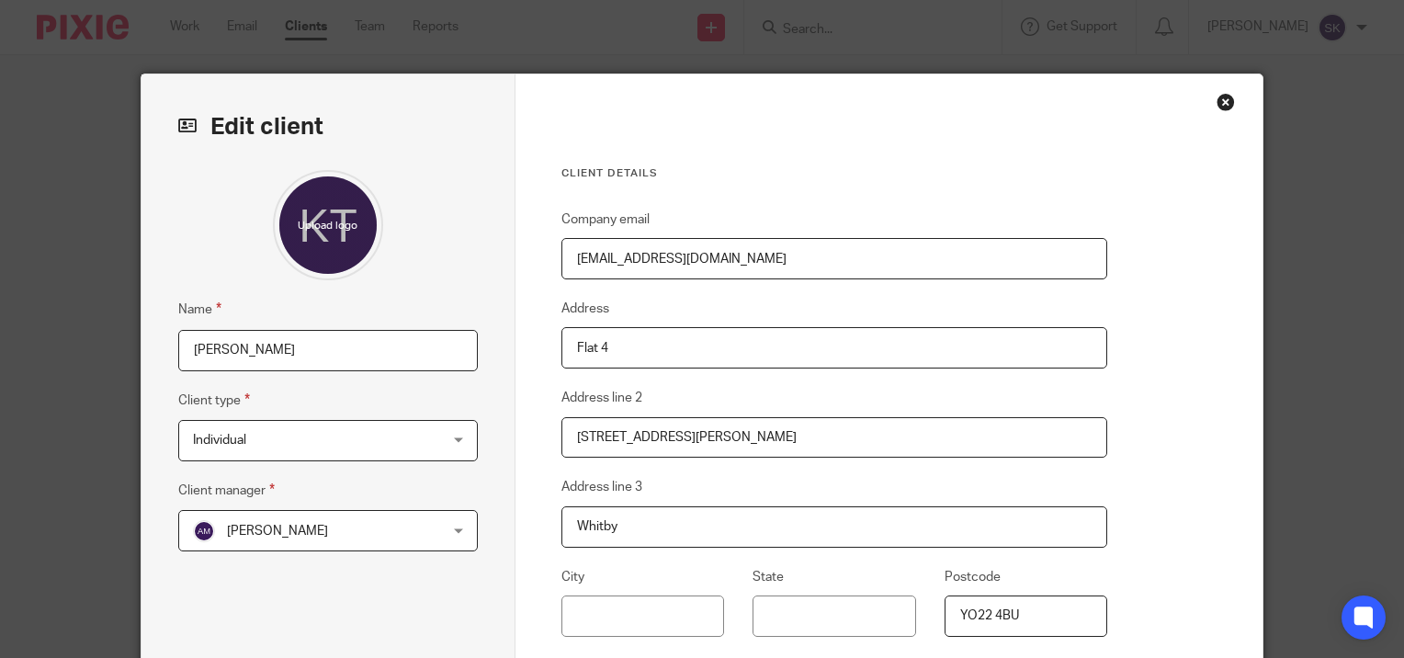
click at [197, 353] on input "[PERSON_NAME]" at bounding box center [328, 350] width 300 height 41
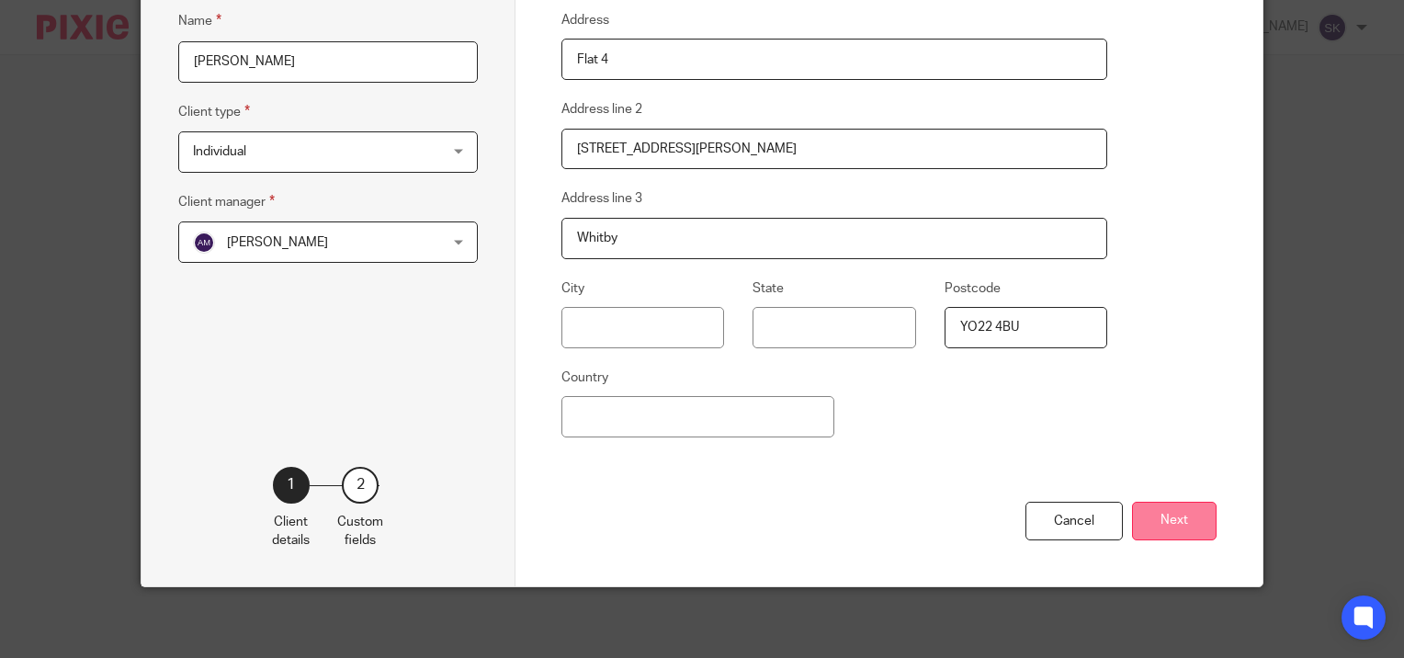
type input "[PERSON_NAME]"
click at [1146, 506] on button "Next" at bounding box center [1174, 522] width 85 height 40
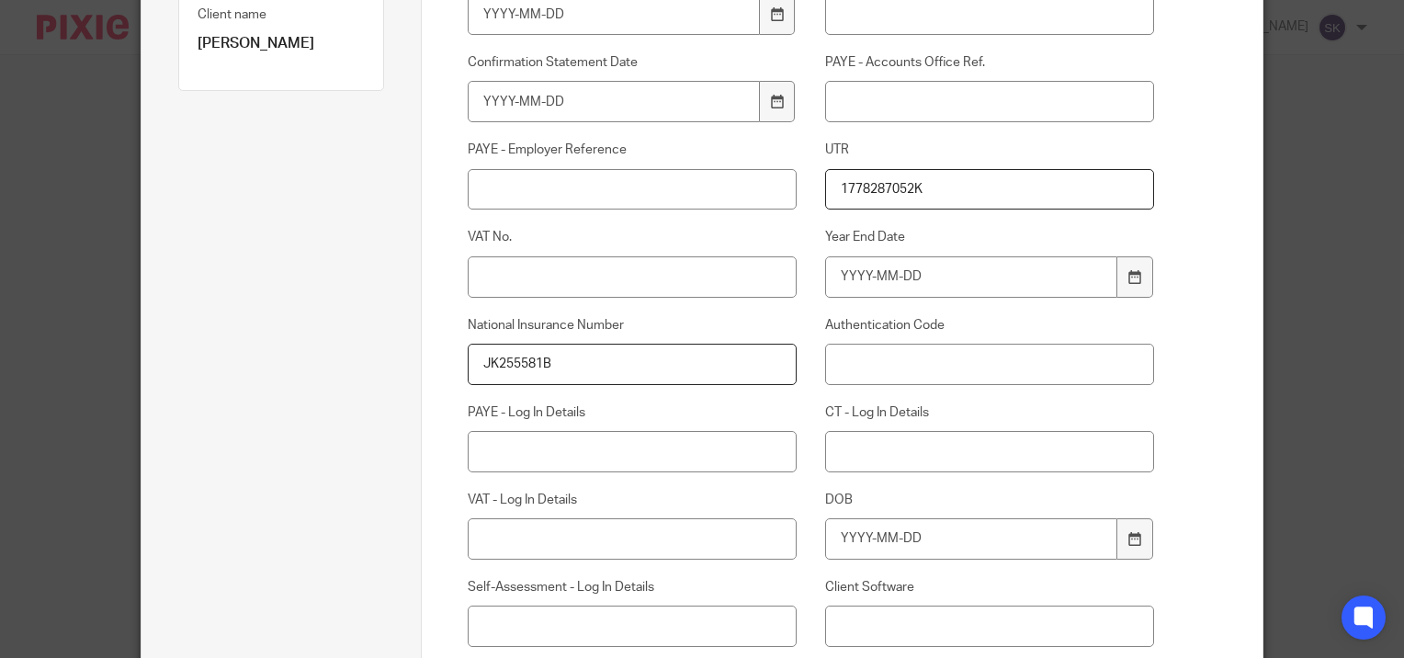
scroll to position [501, 0]
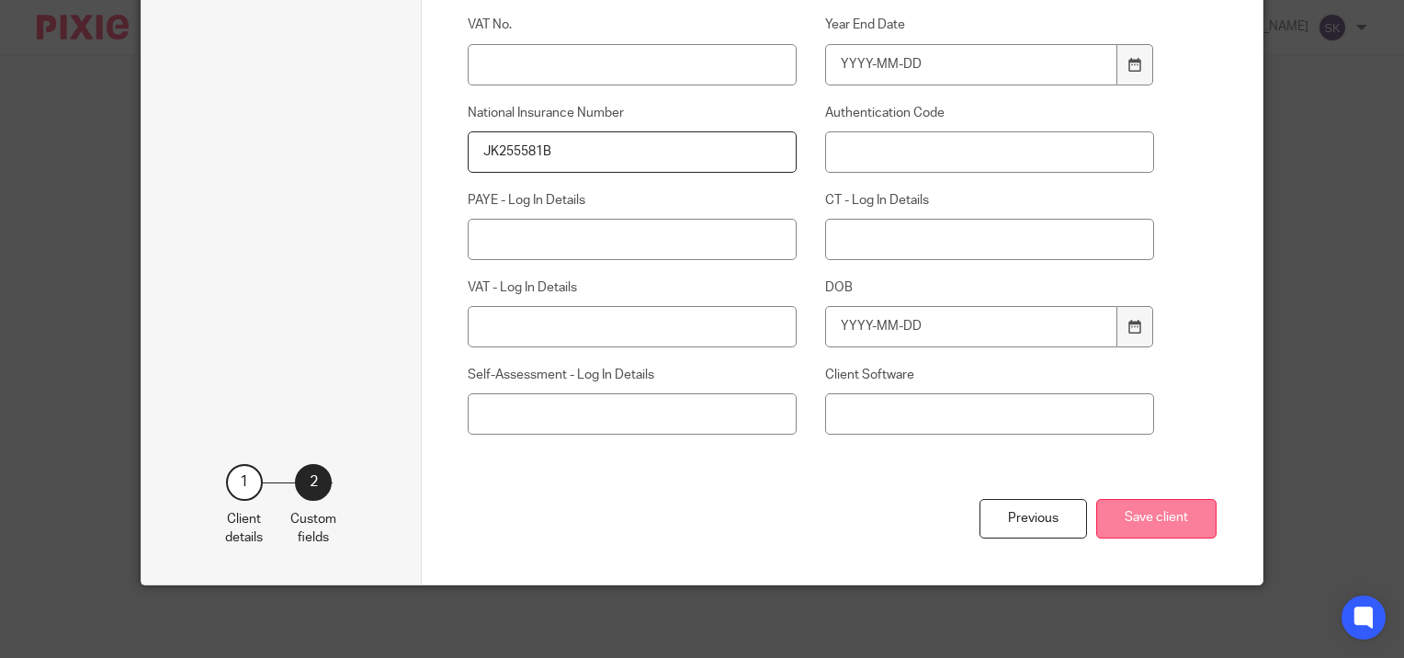
click at [1161, 521] on button "Save client" at bounding box center [1156, 519] width 120 height 40
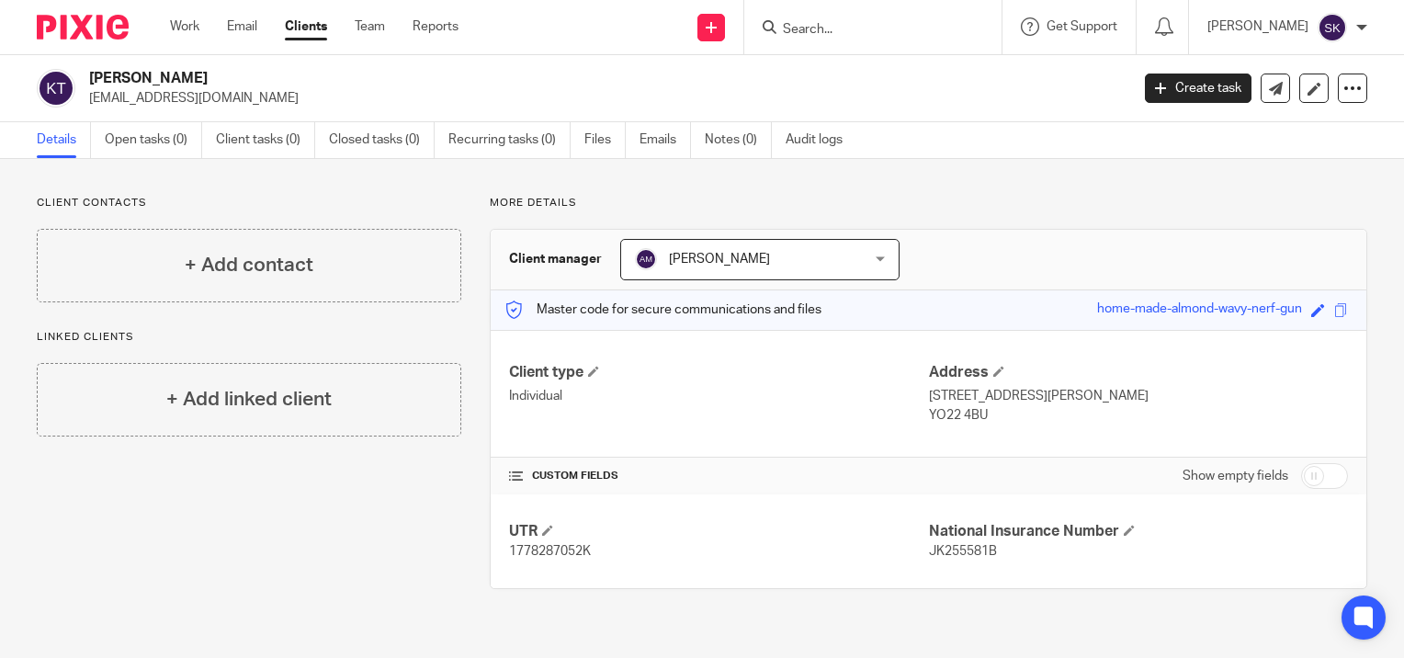
click at [823, 32] on input "Search" at bounding box center [863, 30] width 165 height 17
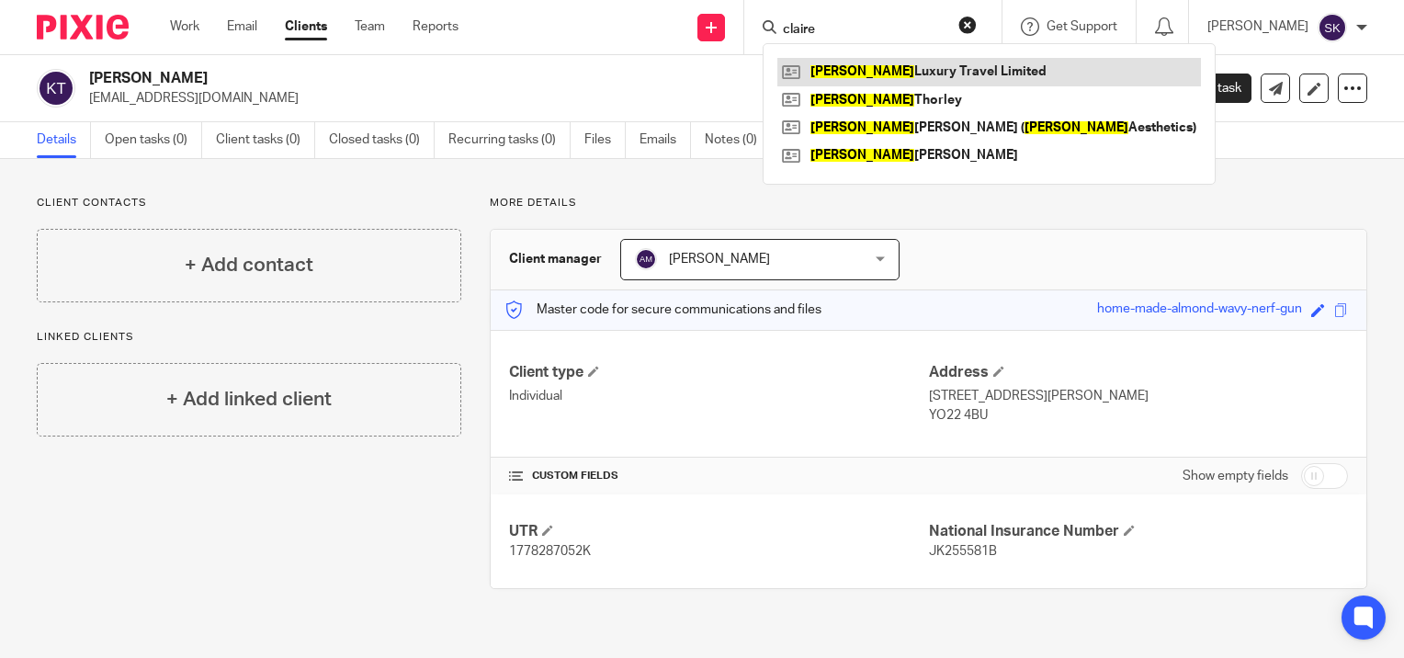
type input "claire"
click at [838, 61] on link at bounding box center [989, 72] width 424 height 28
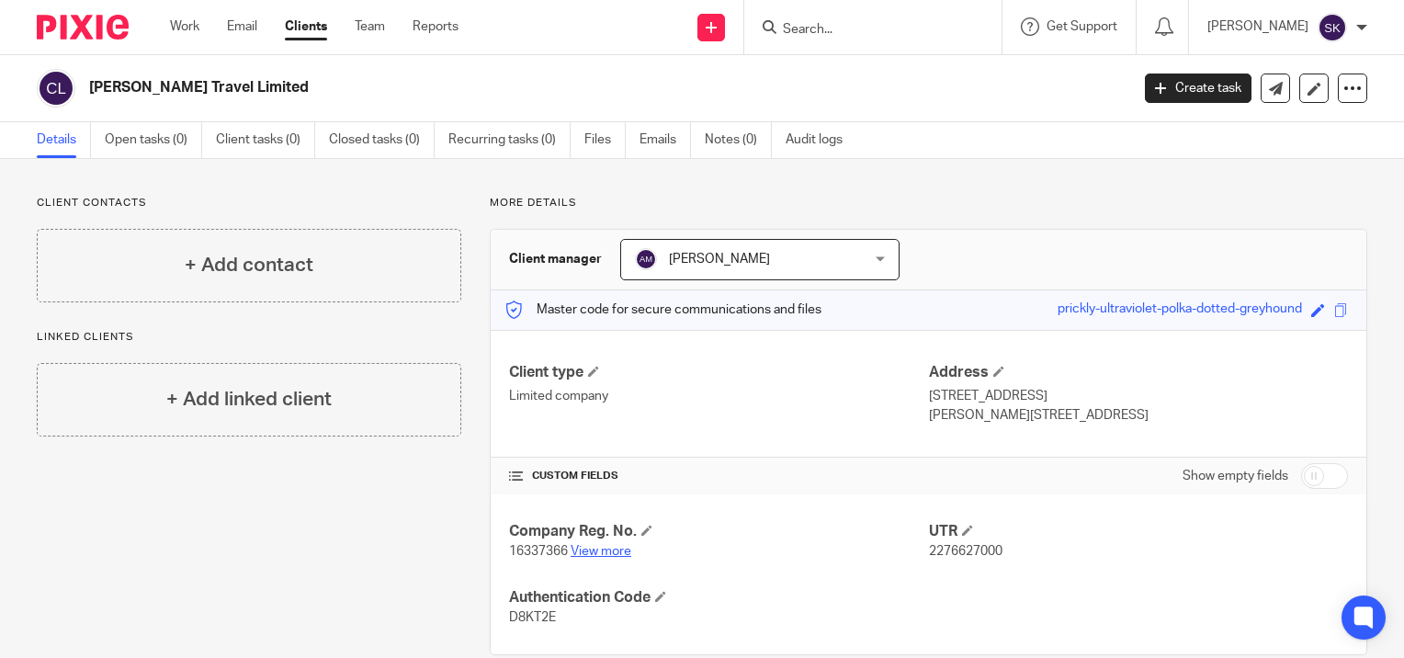
click at [613, 548] on link "View more" at bounding box center [601, 551] width 61 height 13
click at [941, 547] on span "2276627000" at bounding box center [966, 551] width 74 height 13
copy span "2276627000"
click at [621, 549] on link "View more" at bounding box center [601, 551] width 61 height 13
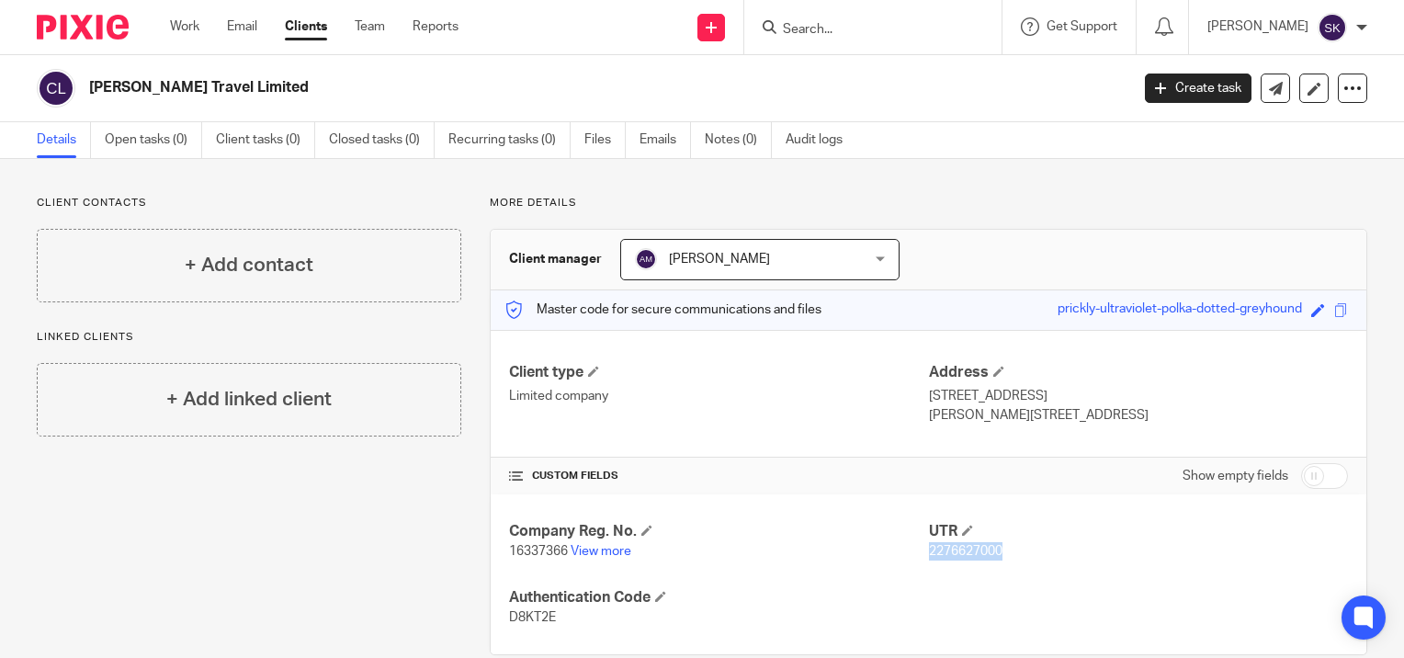
copy span "2276627000"
click at [610, 548] on link "View more" at bounding box center [601, 551] width 61 height 13
click at [198, 390] on h4 "+ Add linked client" at bounding box center [248, 399] width 165 height 28
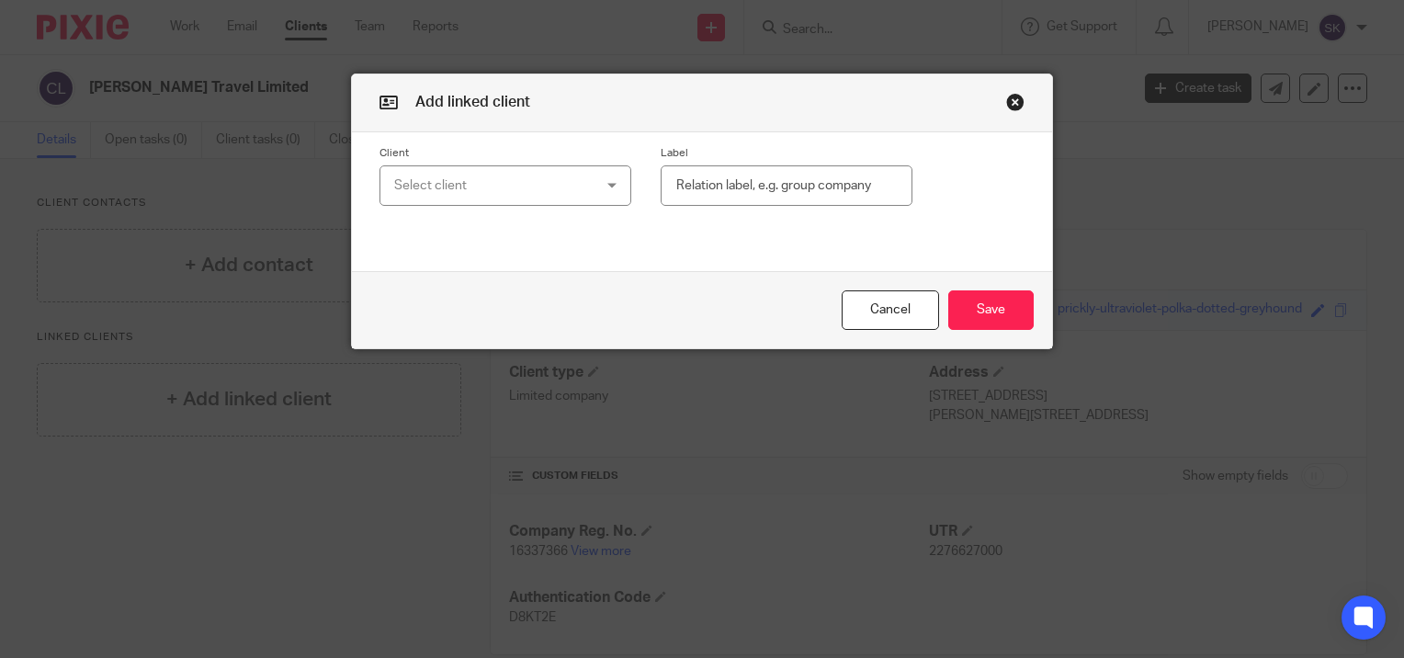
click at [404, 187] on div "Select client" at bounding box center [488, 185] width 189 height 39
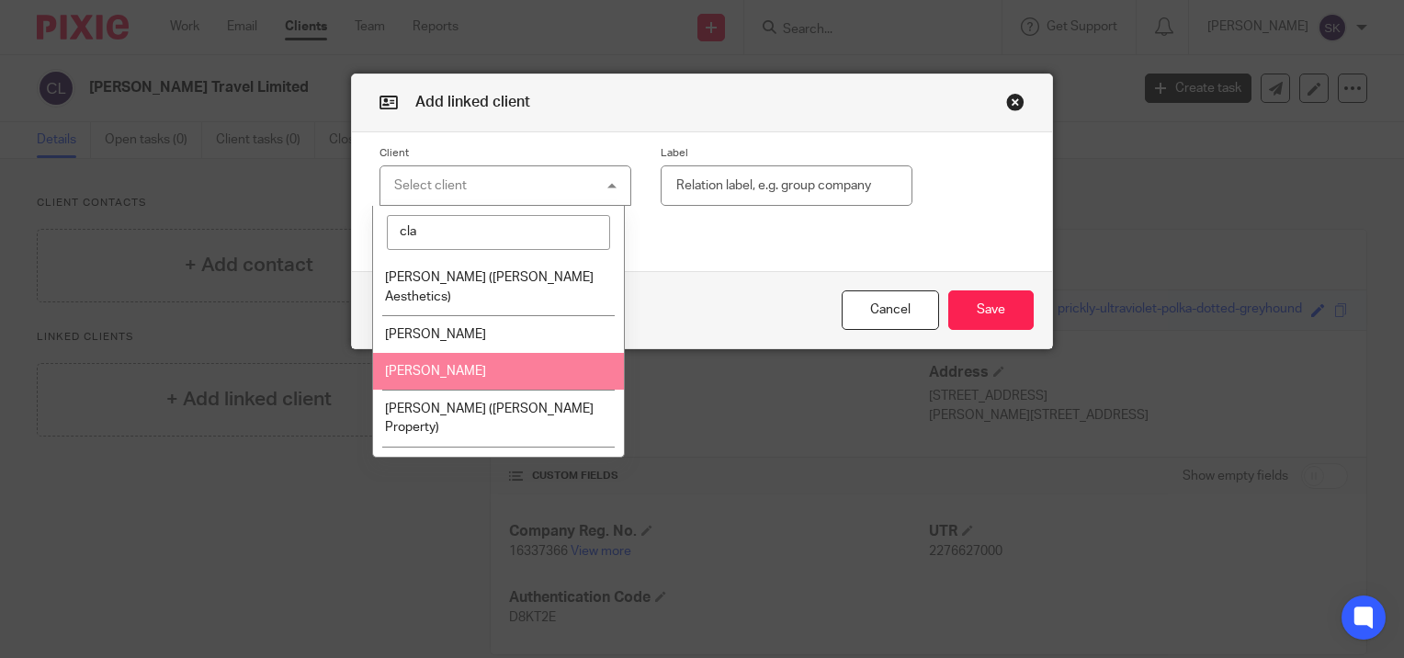
type input "cla"
click at [462, 365] on span "[PERSON_NAME]" at bounding box center [435, 371] width 101 height 13
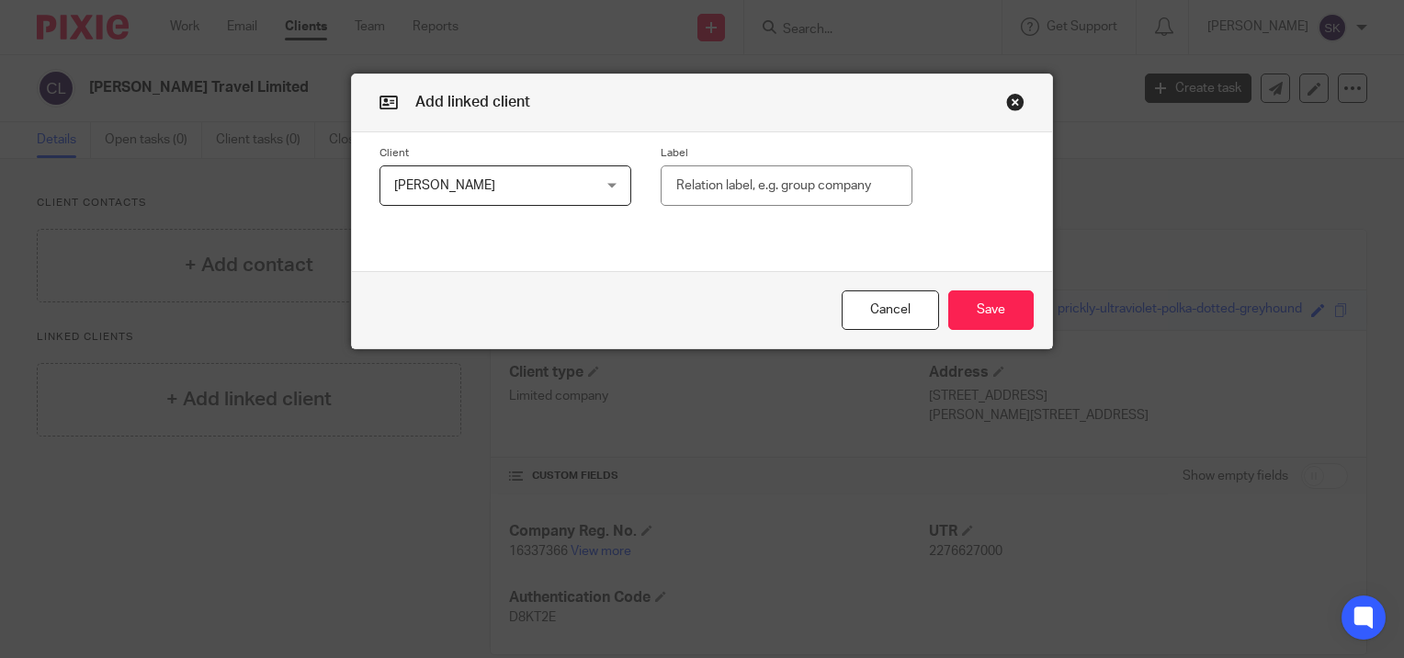
click at [715, 175] on input "text" at bounding box center [787, 185] width 252 height 41
type input "Director"
click at [948, 290] on button "Save" at bounding box center [990, 310] width 85 height 40
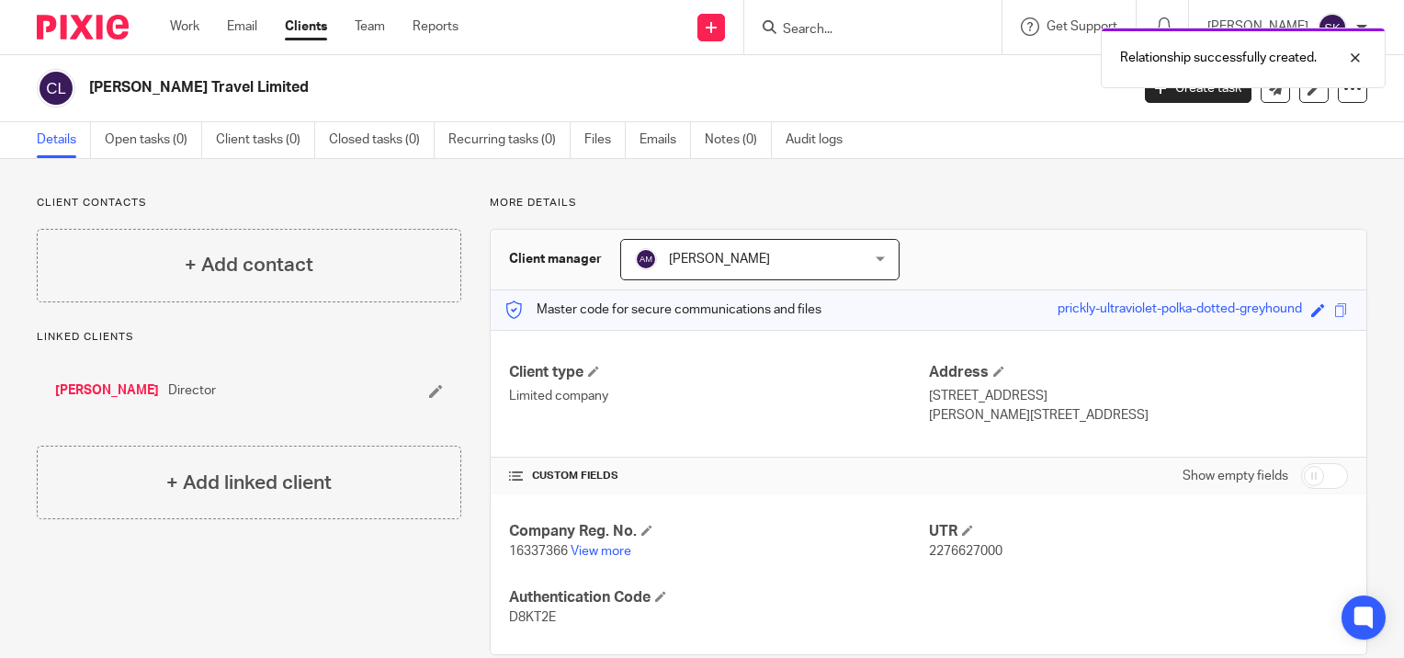
click at [95, 390] on link "[PERSON_NAME]" at bounding box center [107, 390] width 104 height 18
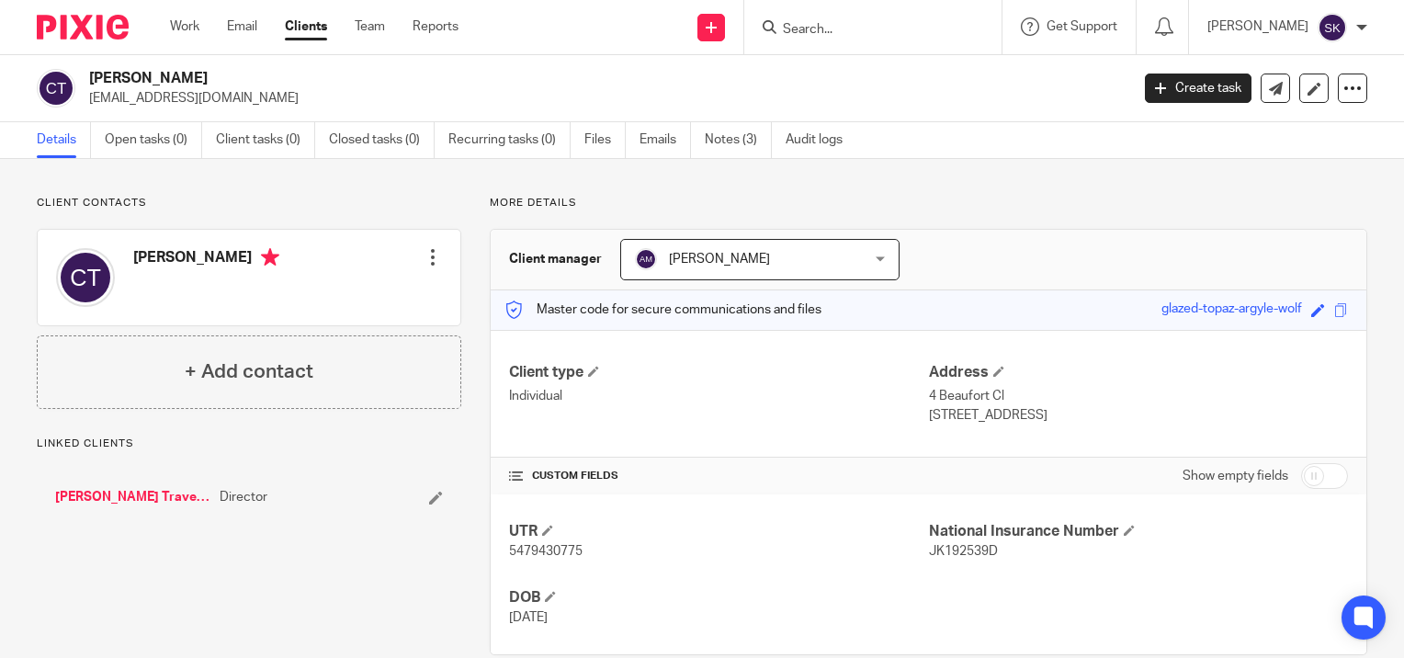
click at [952, 549] on span "JK192539D" at bounding box center [963, 551] width 69 height 13
copy span "JK192539D"
